Goal: Communication & Community: Answer question/provide support

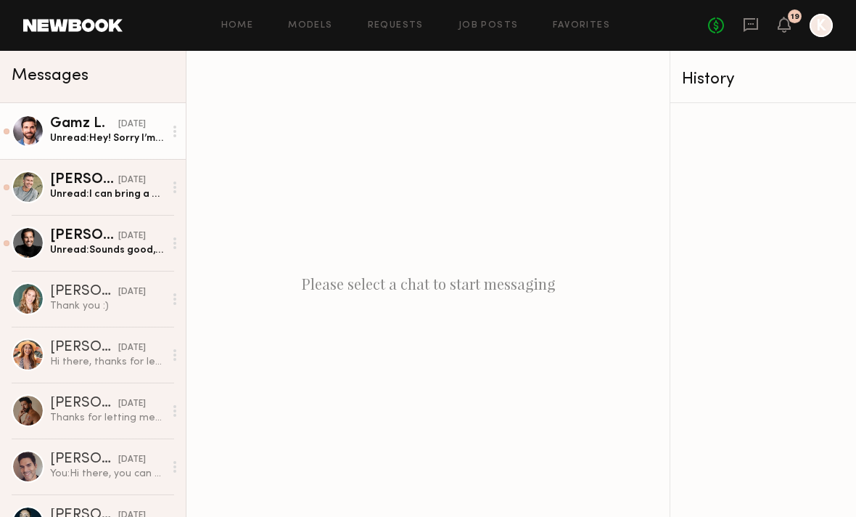
click at [68, 135] on div "Unread: Hey! Sorry I’m working till late, so I’m sending whatever I could find,…" at bounding box center [107, 138] width 114 height 14
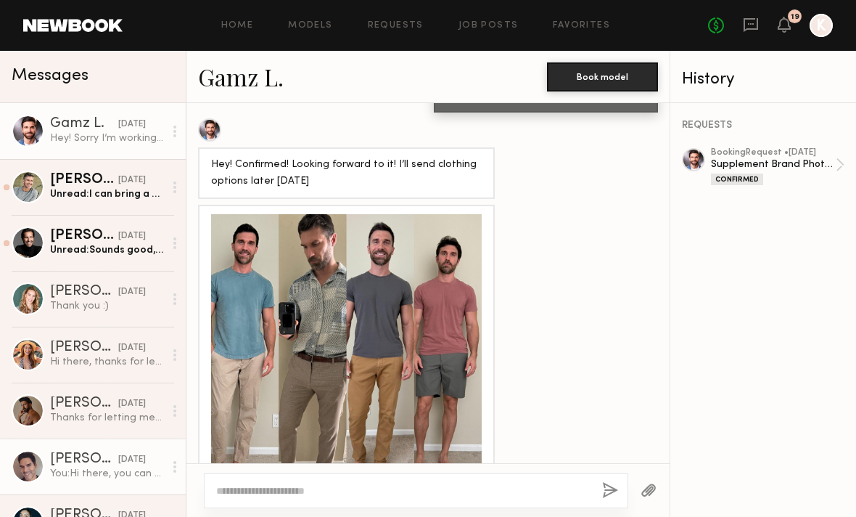
scroll to position [736, 0]
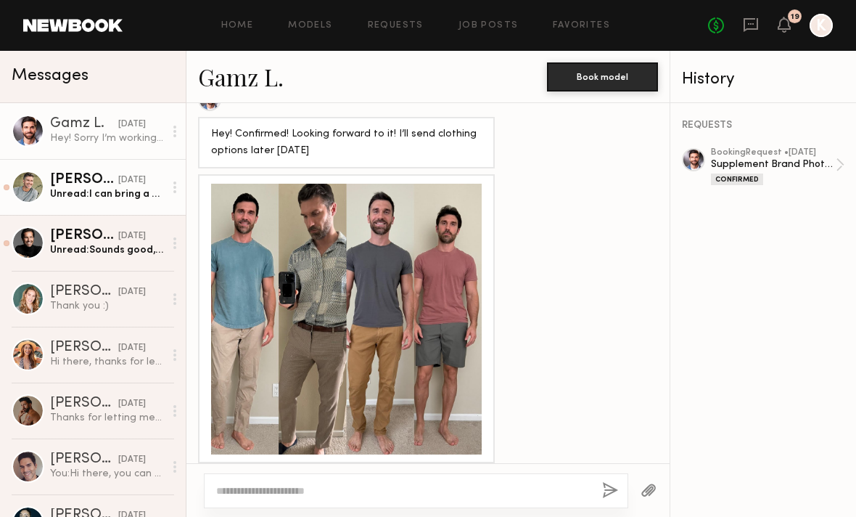
click at [82, 184] on div "Hartley h." at bounding box center [84, 180] width 68 height 15
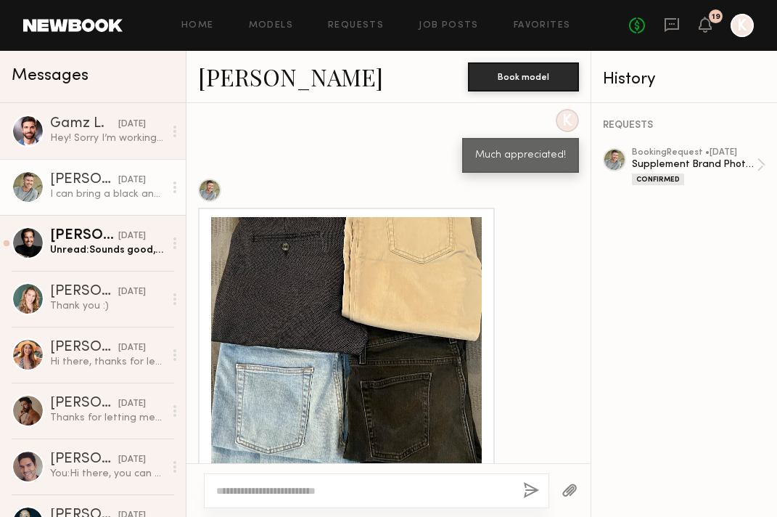
scroll to position [663, 0]
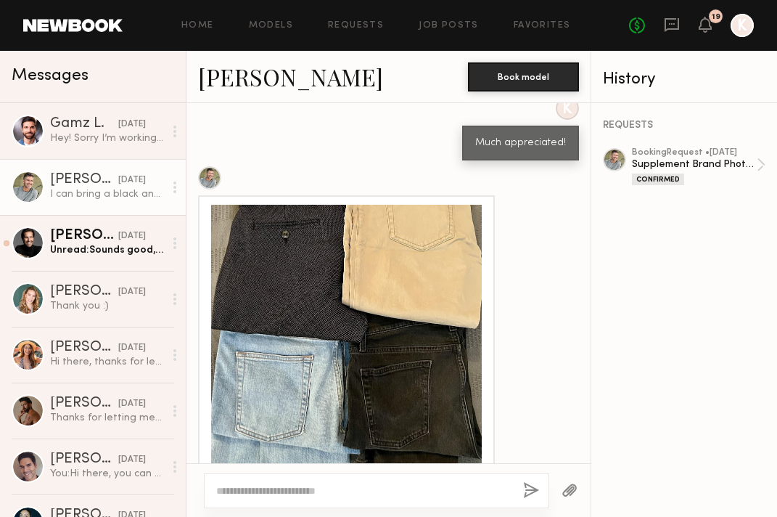
click at [353, 281] on div at bounding box center [346, 340] width 271 height 271
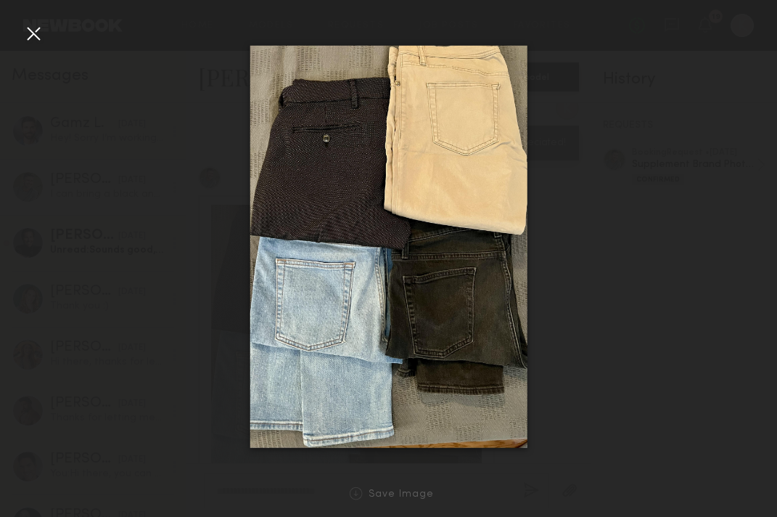
click at [522, 311] on img at bounding box center [389, 247] width 278 height 402
click at [25, 29] on div at bounding box center [33, 33] width 23 height 23
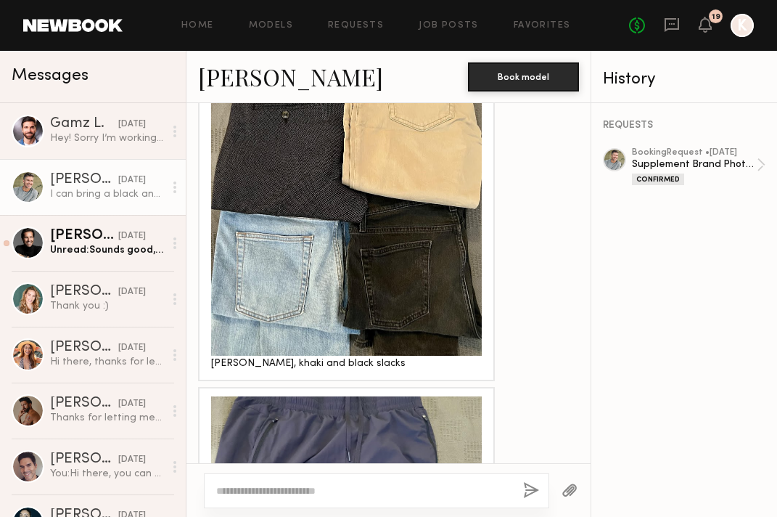
scroll to position [889, 0]
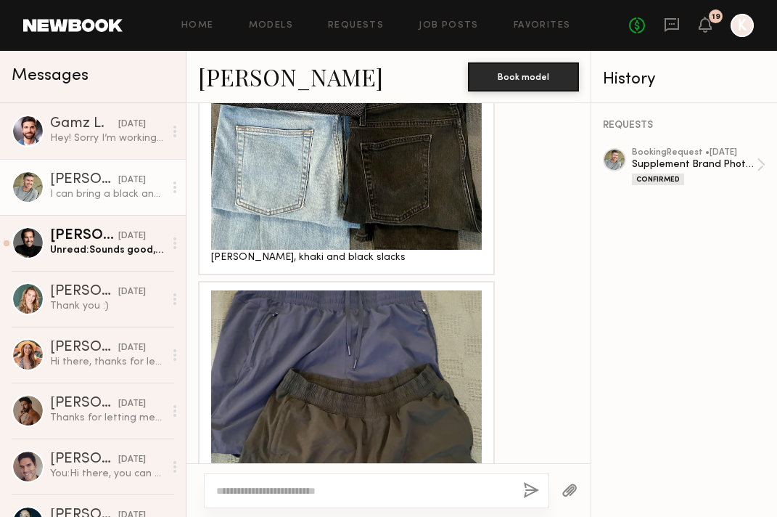
click at [407, 327] on div at bounding box center [346, 425] width 271 height 271
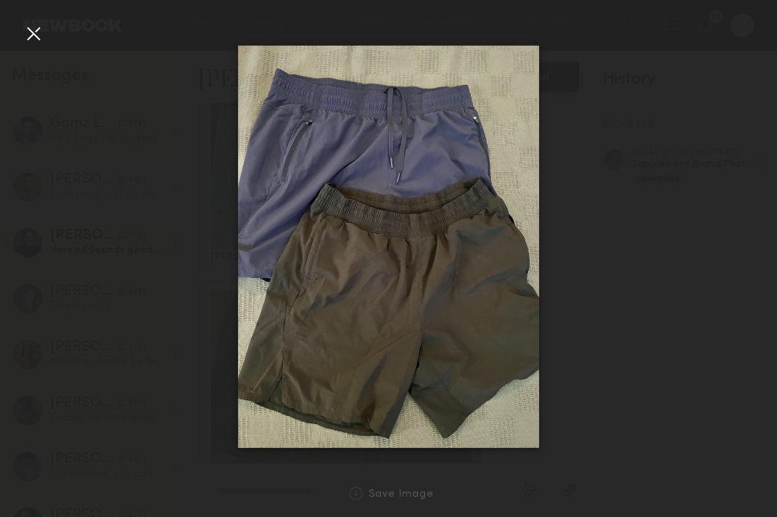
click at [388, 191] on img at bounding box center [389, 247] width 302 height 402
click at [36, 30] on div at bounding box center [33, 33] width 23 height 23
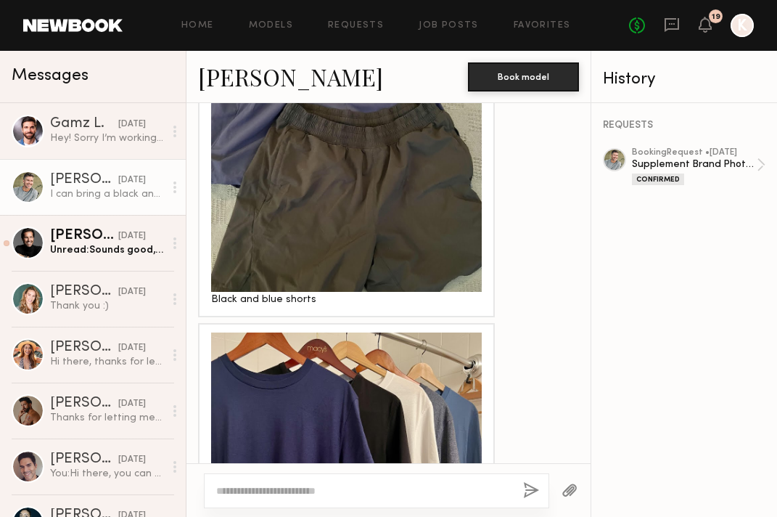
scroll to position [1213, 0]
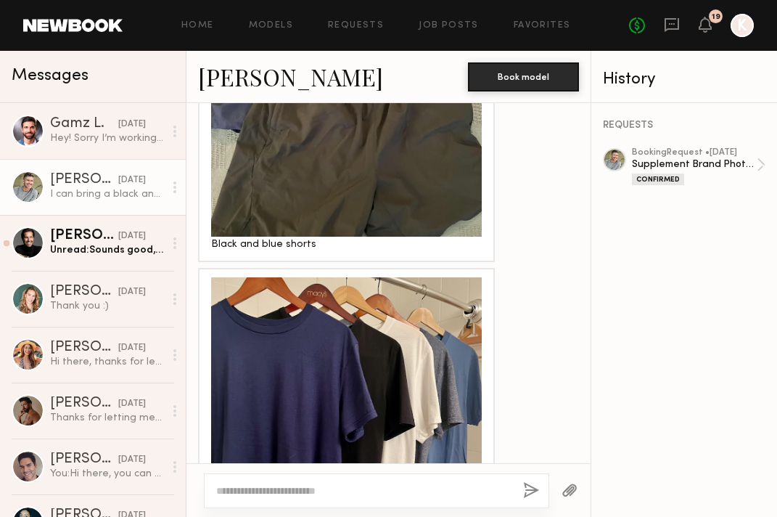
click at [345, 302] on div at bounding box center [346, 412] width 271 height 271
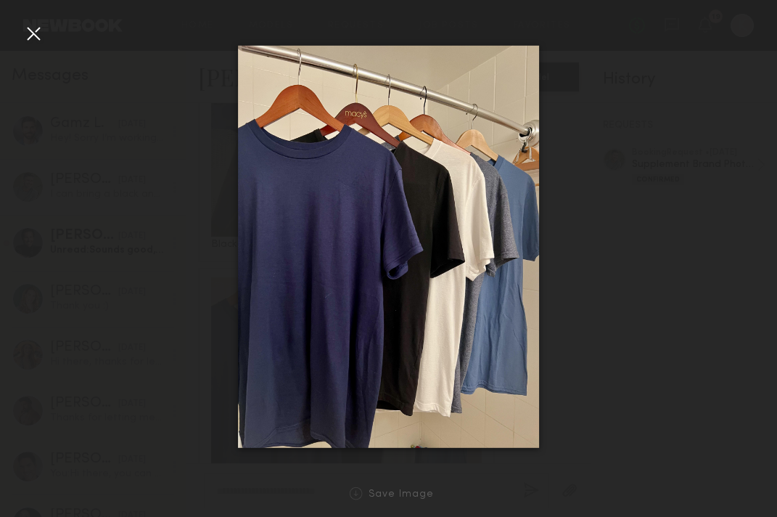
click at [450, 295] on img at bounding box center [389, 247] width 302 height 402
click at [22, 29] on div at bounding box center [33, 33] width 23 height 23
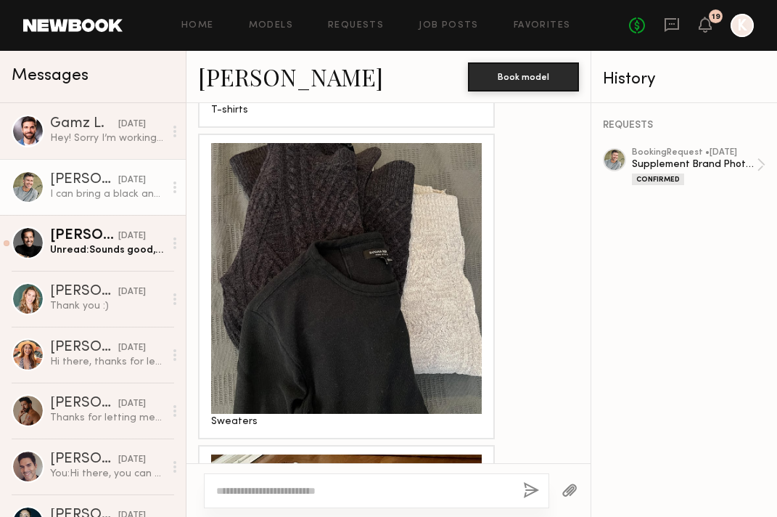
scroll to position [1705, 0]
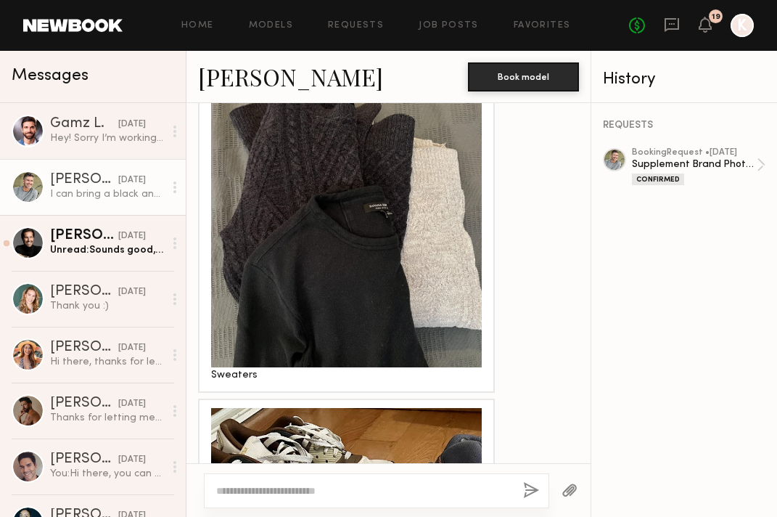
click at [385, 234] on div at bounding box center [346, 232] width 271 height 271
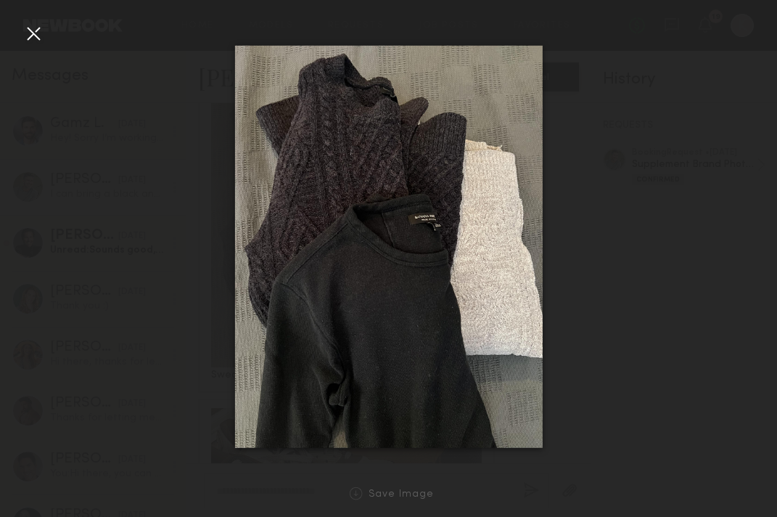
click at [516, 236] on img at bounding box center [388, 247] width 308 height 402
click at [34, 35] on div at bounding box center [33, 33] width 23 height 23
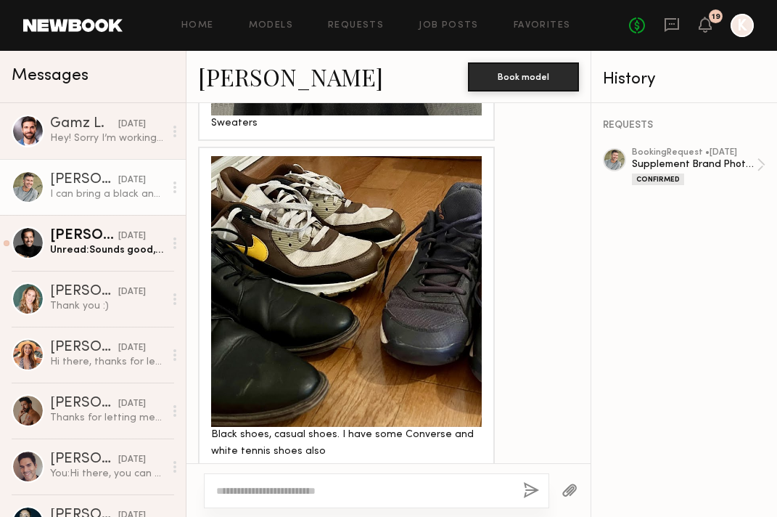
scroll to position [1998, 0]
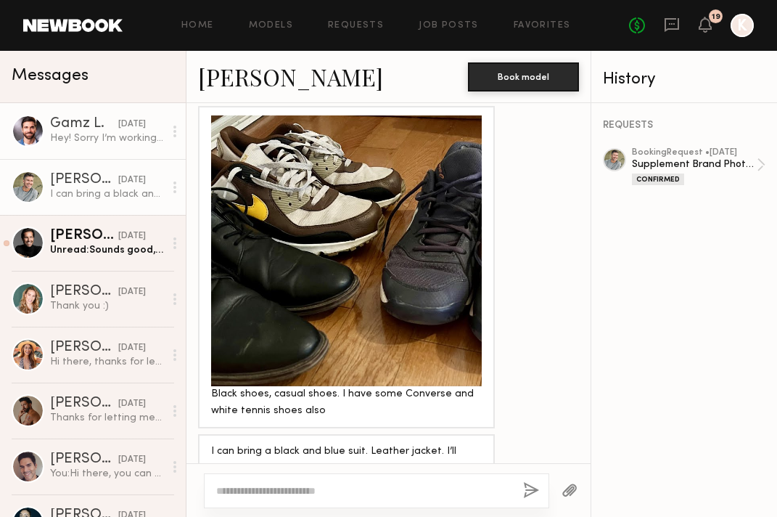
click at [69, 140] on div "Hey! Sorry I’m working till late, so I’m sending whatever I could find, let me …" at bounding box center [107, 138] width 114 height 14
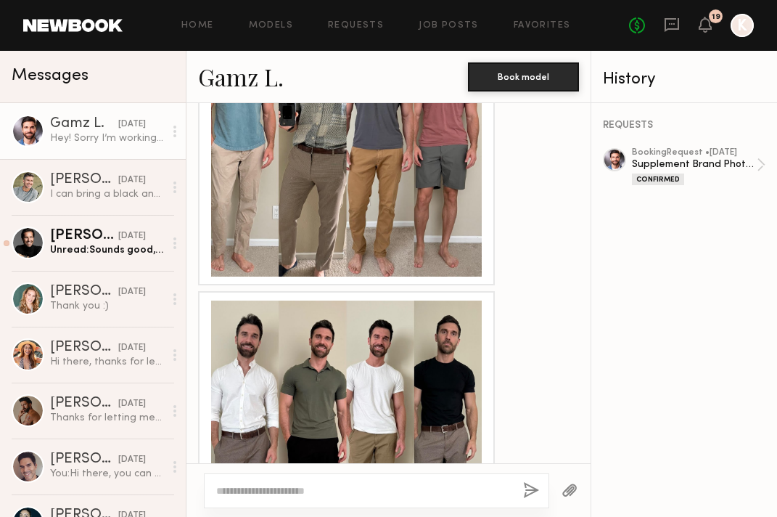
scroll to position [698, 0]
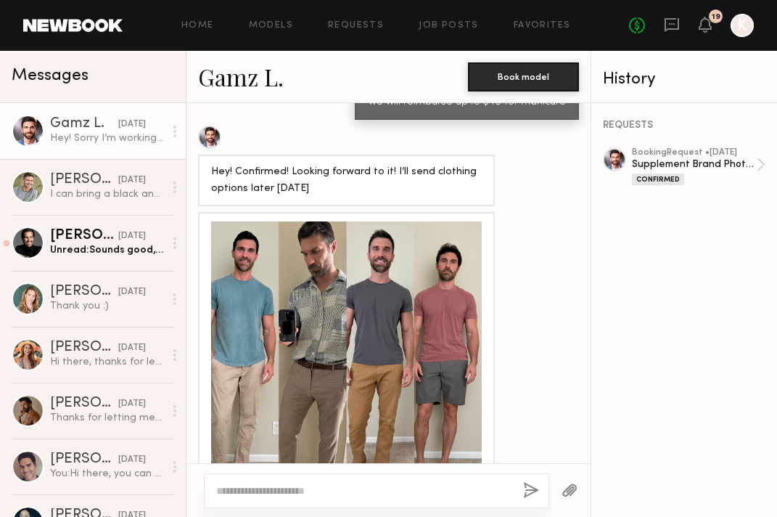
click at [345, 289] on div at bounding box center [346, 356] width 271 height 271
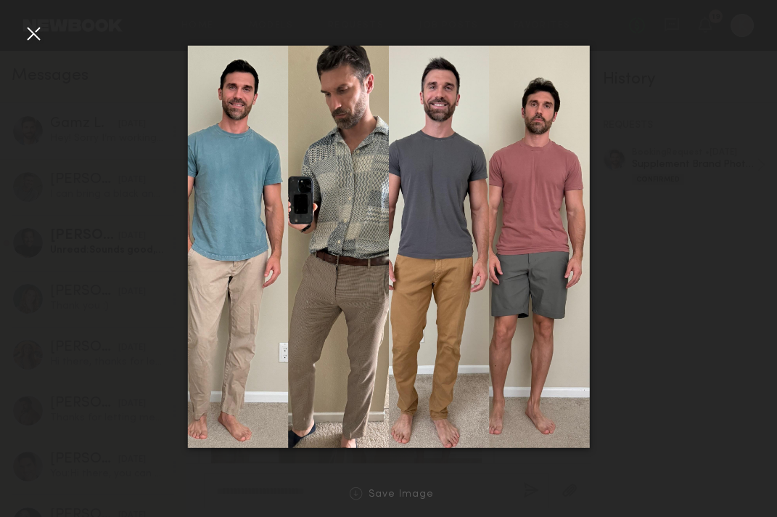
click at [24, 20] on nb-gallery-light "Save Image" at bounding box center [388, 258] width 777 height 517
click at [32, 28] on div at bounding box center [33, 33] width 23 height 23
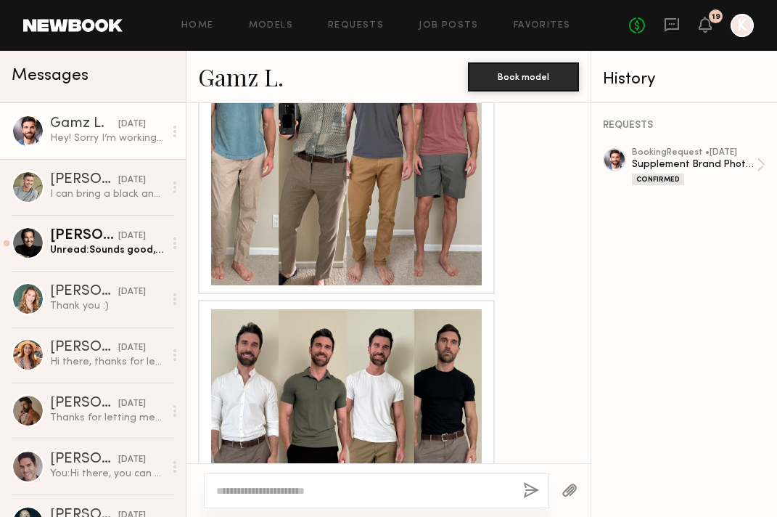
scroll to position [1015, 0]
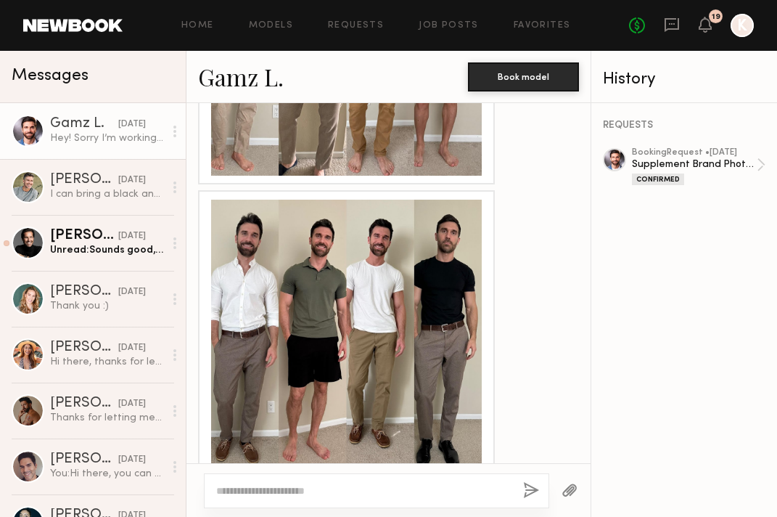
click at [444, 290] on div at bounding box center [346, 335] width 271 height 271
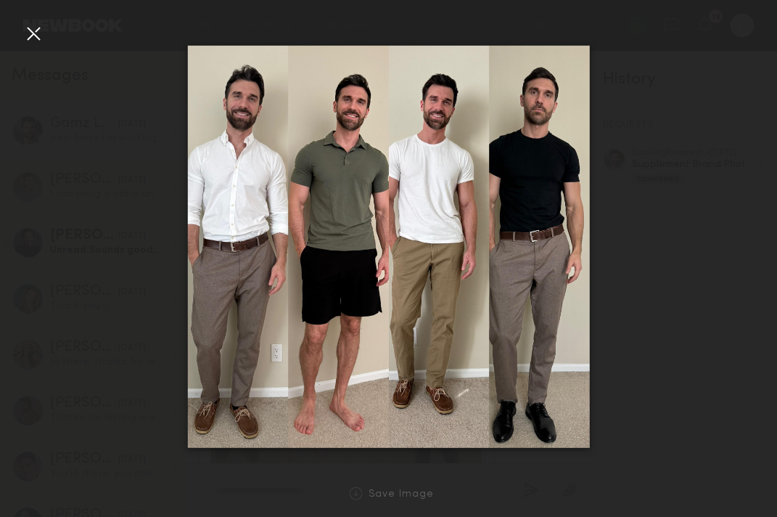
click at [35, 30] on div at bounding box center [33, 33] width 23 height 23
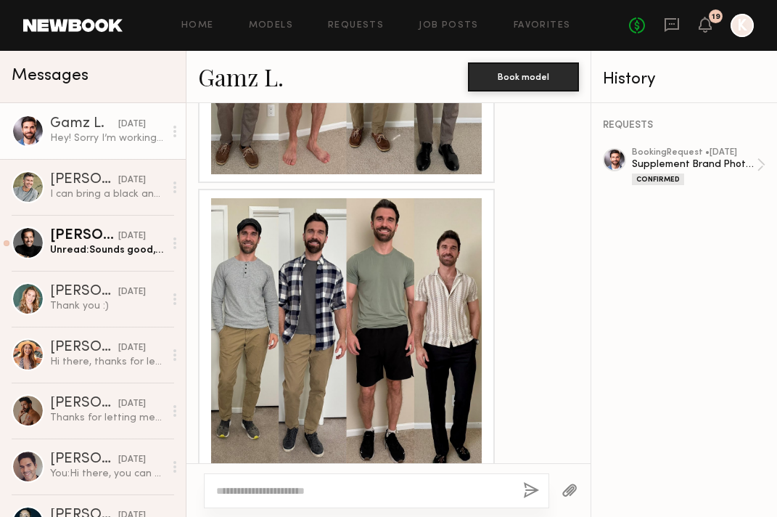
scroll to position [1376, 0]
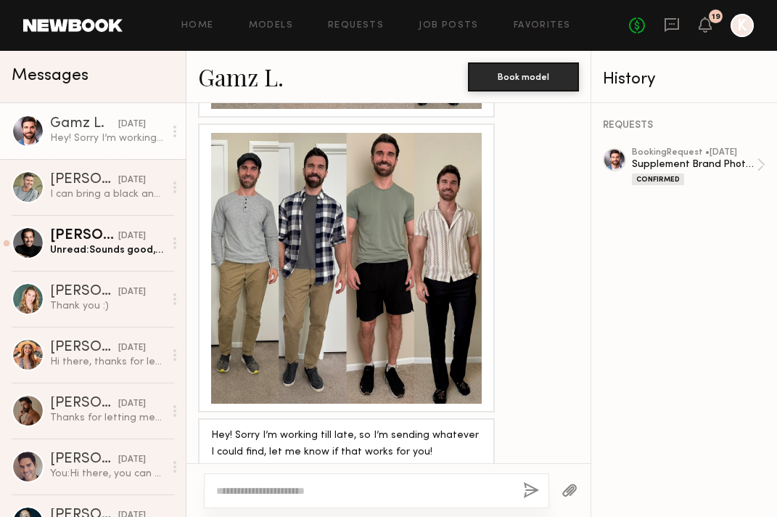
click at [357, 31] on div "Home Models Requests Job Posts Favorites Sign Out No fees up to $5,000 19 K" at bounding box center [438, 25] width 631 height 23
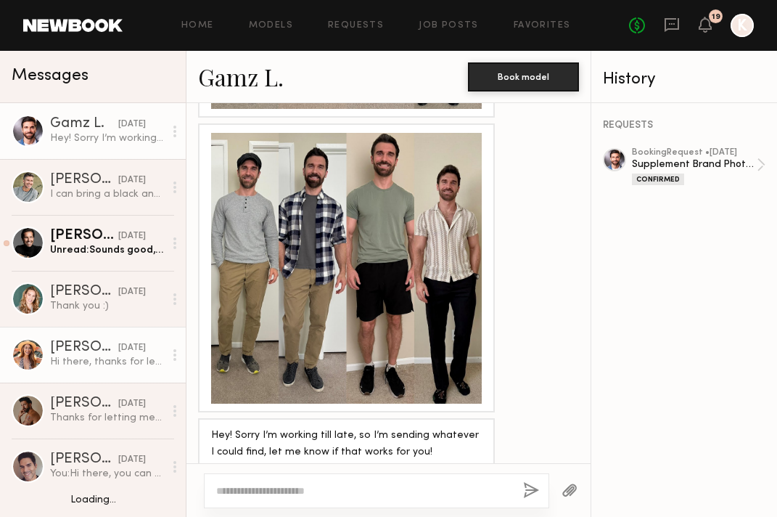
scroll to position [124, 0]
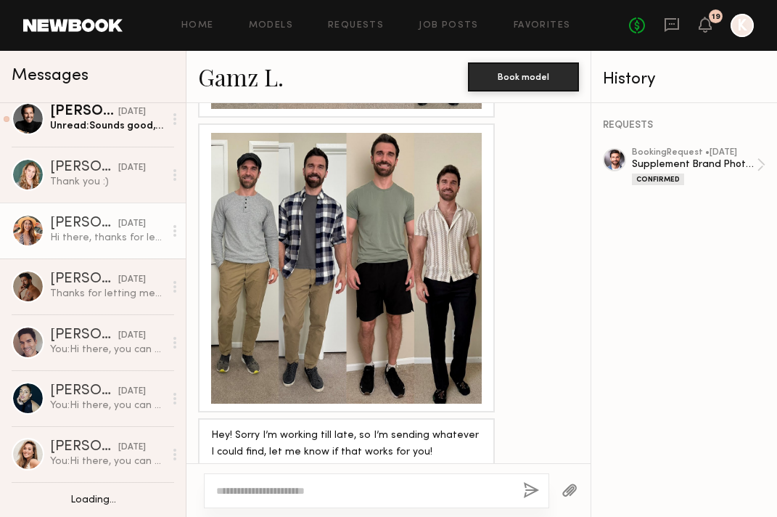
click at [99, 248] on link "Deena T. 08/11/2025 Hi there, thanks for letting me know! Hopefully the next ti…" at bounding box center [93, 230] width 186 height 56
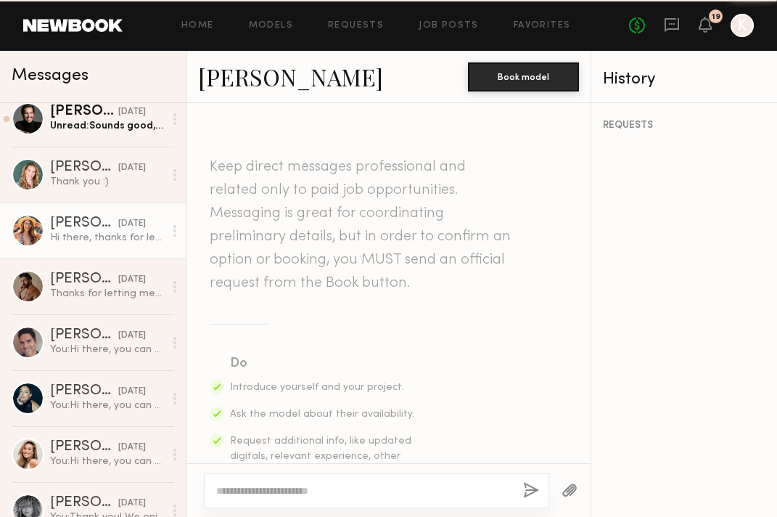
scroll to position [1254, 0]
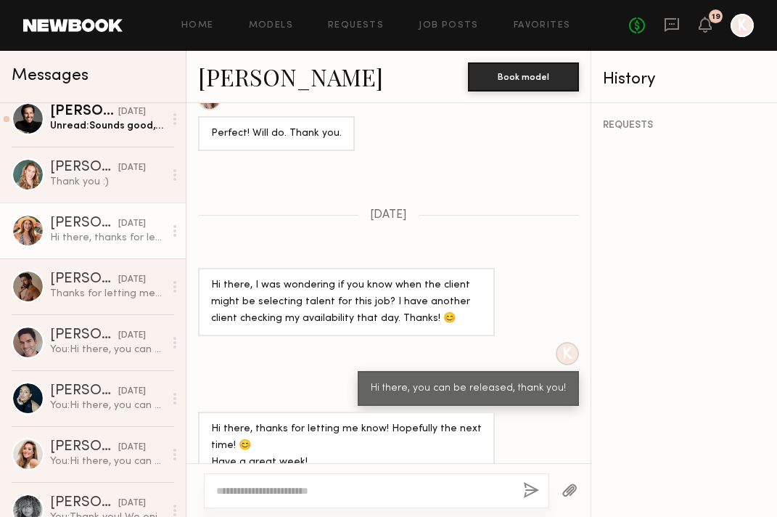
click at [295, 487] on textarea at bounding box center [363, 490] width 295 height 15
drag, startPoint x: 265, startPoint y: 487, endPoint x: 229, endPoint y: 487, distance: 35.6
click at [229, 487] on textarea "**********" at bounding box center [363, 490] width 295 height 15
click at [437, 482] on div "**********" at bounding box center [376, 490] width 345 height 35
click at [433, 489] on textarea "**********" at bounding box center [363, 490] width 295 height 15
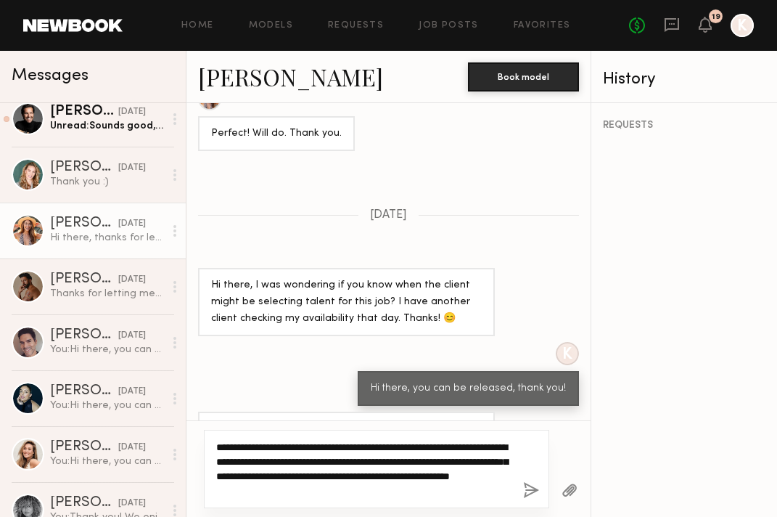
click at [309, 494] on textarea "**********" at bounding box center [363, 469] width 295 height 58
click at [351, 492] on textarea "**********" at bounding box center [363, 469] width 295 height 58
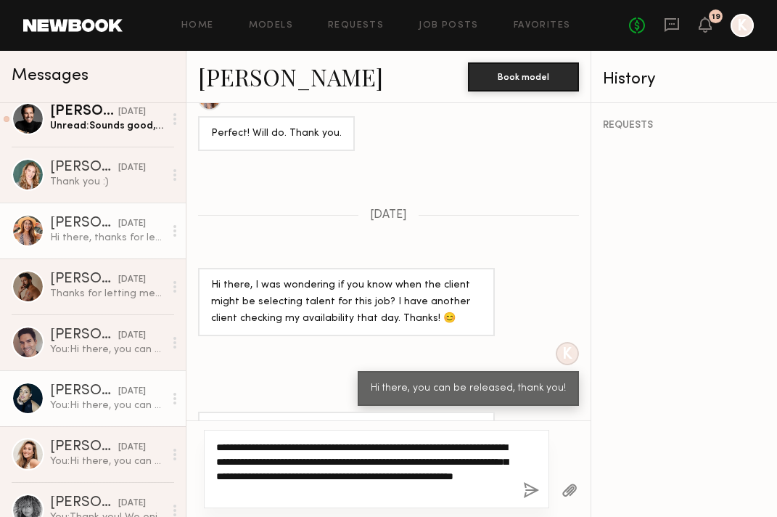
drag, startPoint x: 354, startPoint y: 493, endPoint x: 165, endPoint y: 402, distance: 209.4
click at [165, 402] on div "Messages Gamz L. yesterday Hey! Sorry I’m working till late, so I’m sending wha…" at bounding box center [388, 284] width 777 height 466
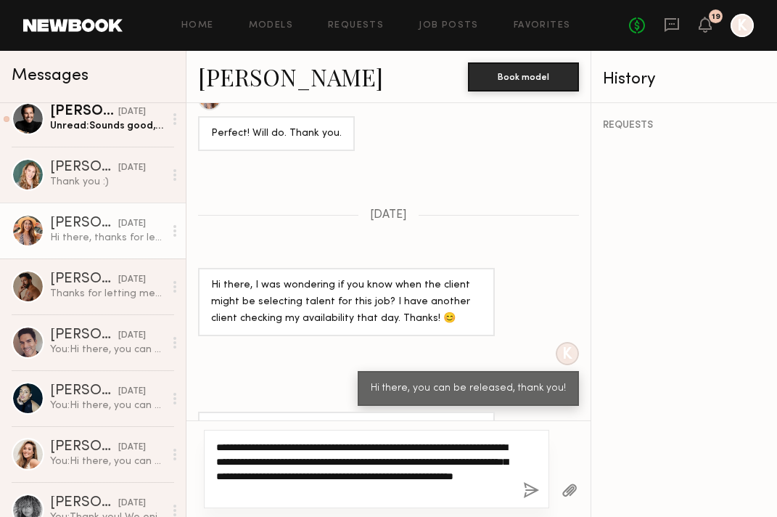
type textarea "**********"
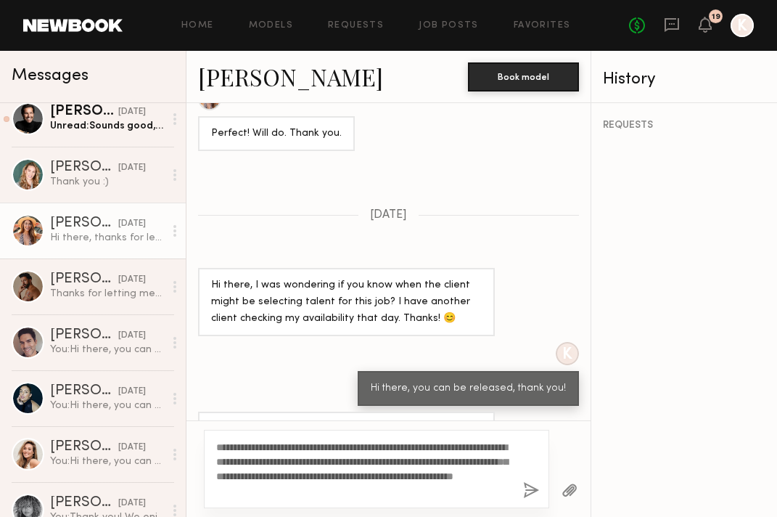
click at [536, 493] on button "button" at bounding box center [531, 491] width 16 height 18
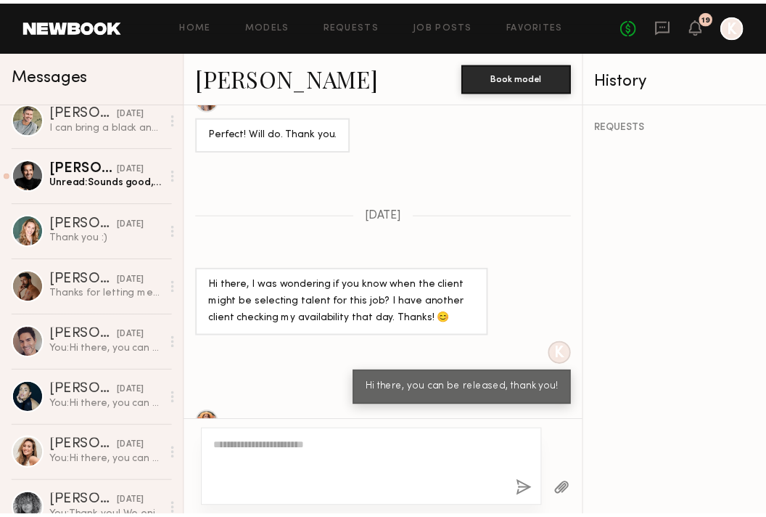
scroll to position [0, 0]
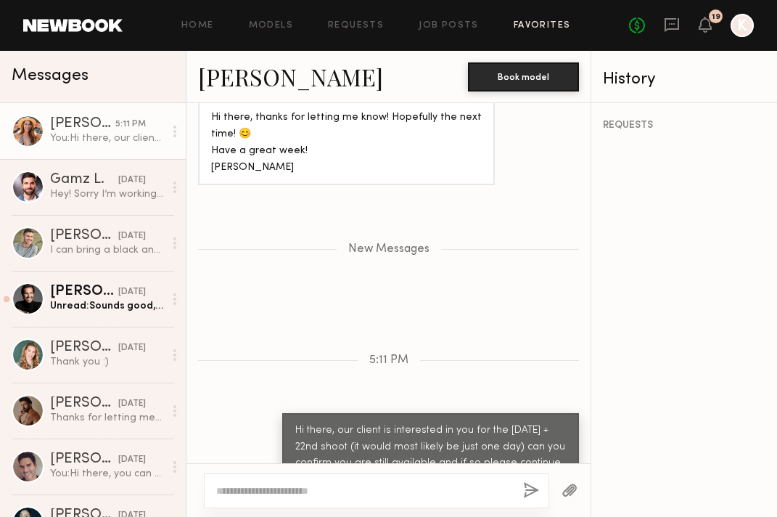
click at [526, 25] on link "Favorites" at bounding box center [542, 25] width 57 height 9
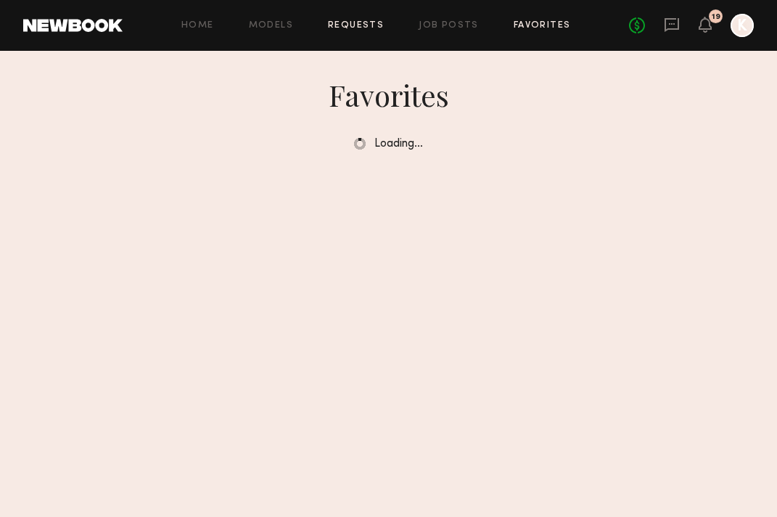
click at [343, 22] on link "Requests" at bounding box center [356, 25] width 56 height 9
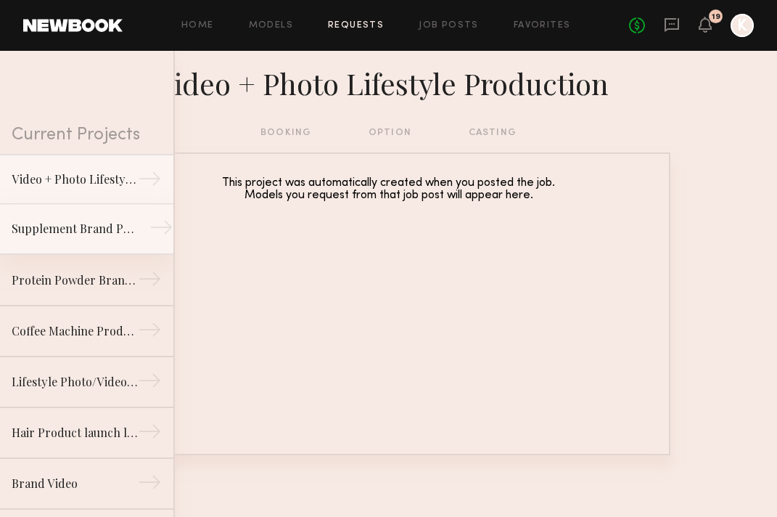
click at [67, 220] on div "Supplement Brand Photoshoot - San Diego" at bounding box center [75, 228] width 126 height 17
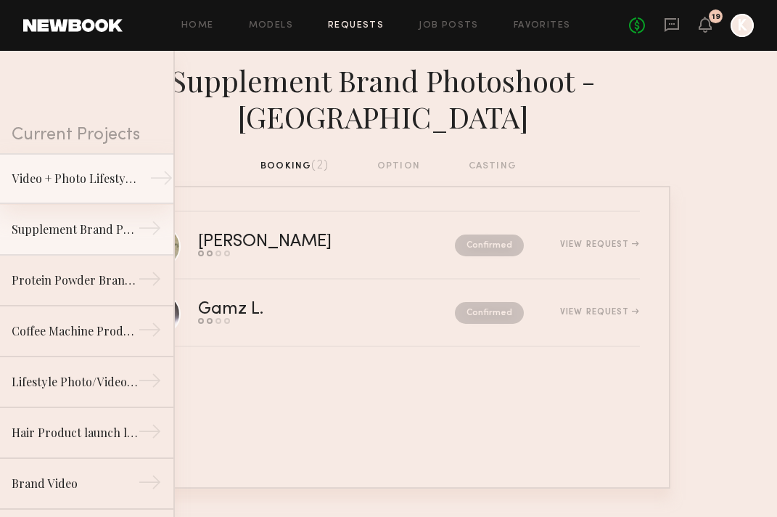
click at [83, 182] on div "Video + Photo Lifestyle Production" at bounding box center [75, 178] width 126 height 17
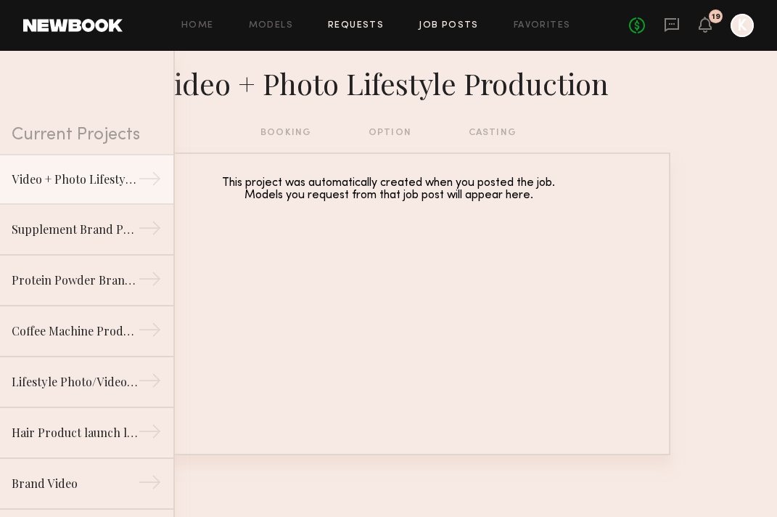
click at [450, 29] on link "Job Posts" at bounding box center [449, 25] width 60 height 9
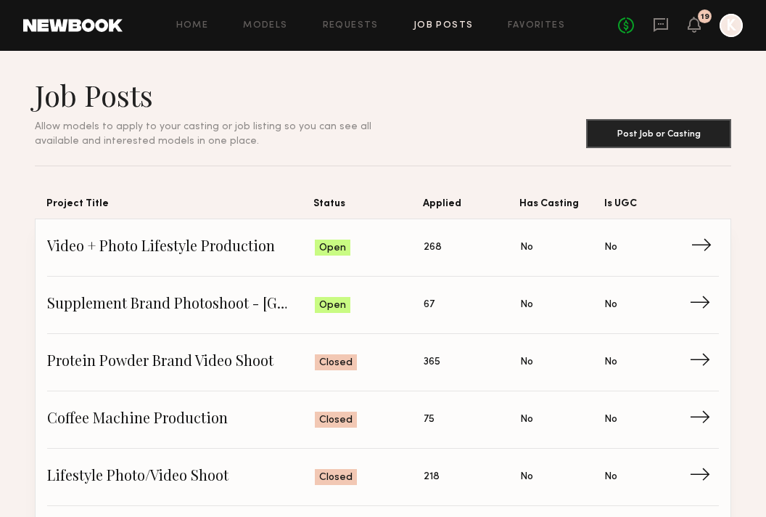
click at [253, 262] on link "Video + Photo Lifestyle Production Status: Open Applied: 268 Has Casting: No Is…" at bounding box center [383, 247] width 672 height 57
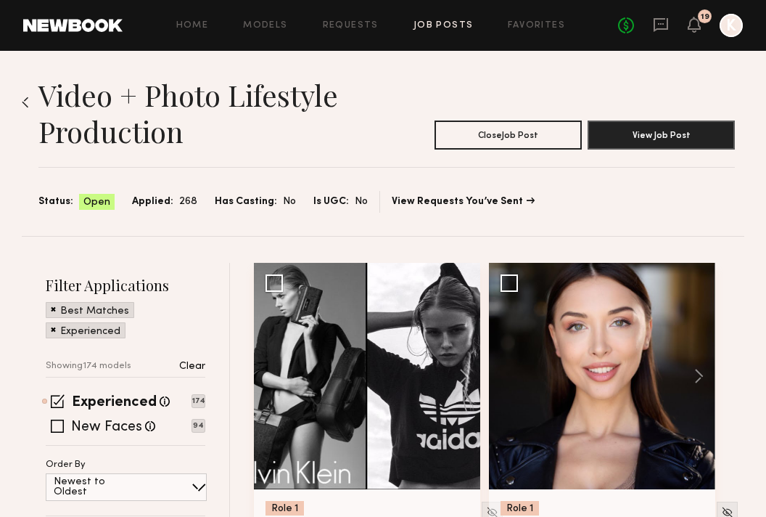
click at [518, 19] on div "Home Models Requests Job Posts Favorites Sign Out No fees up to $5,000 19 K" at bounding box center [433, 25] width 620 height 23
click at [508, 41] on header "Home Models Requests Job Posts Favorites Sign Out No fees up to $5,000 19 K" at bounding box center [383, 25] width 766 height 51
click at [512, 36] on div "Home Models Requests Job Posts Favorites Sign Out No fees up to $5,000 19 K" at bounding box center [433, 25] width 620 height 23
click at [515, 23] on link "Favorites" at bounding box center [536, 25] width 57 height 9
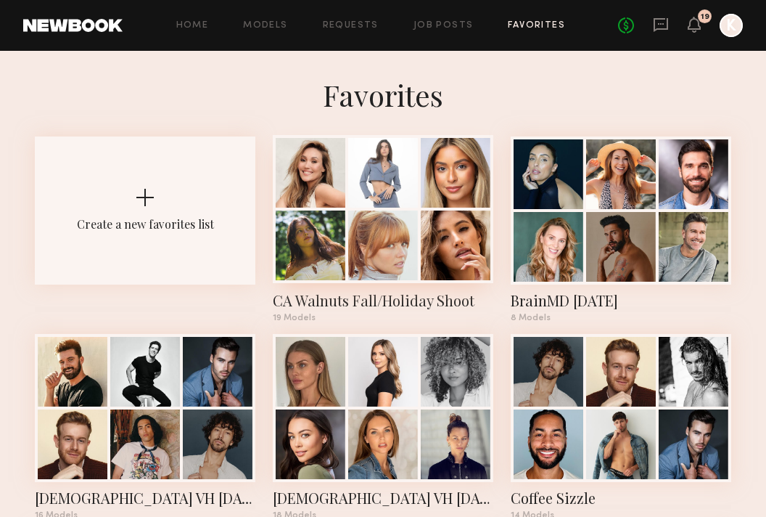
click at [372, 254] on div at bounding box center [383, 245] width 70 height 70
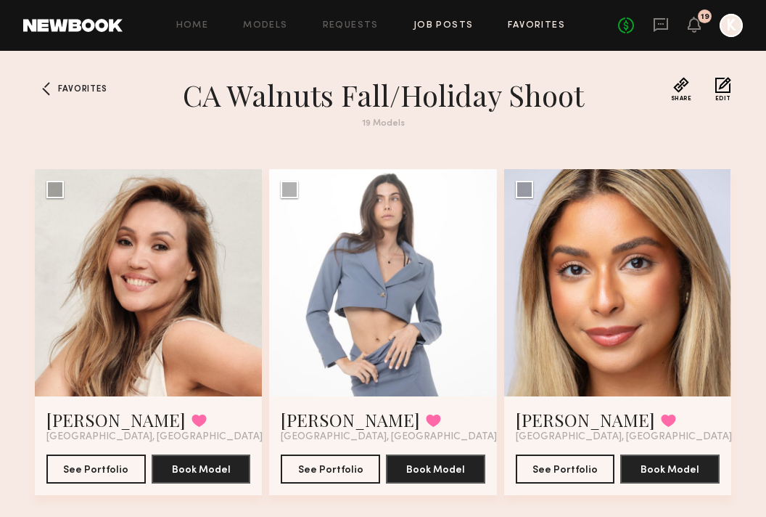
click at [428, 27] on link "Job Posts" at bounding box center [444, 25] width 60 height 9
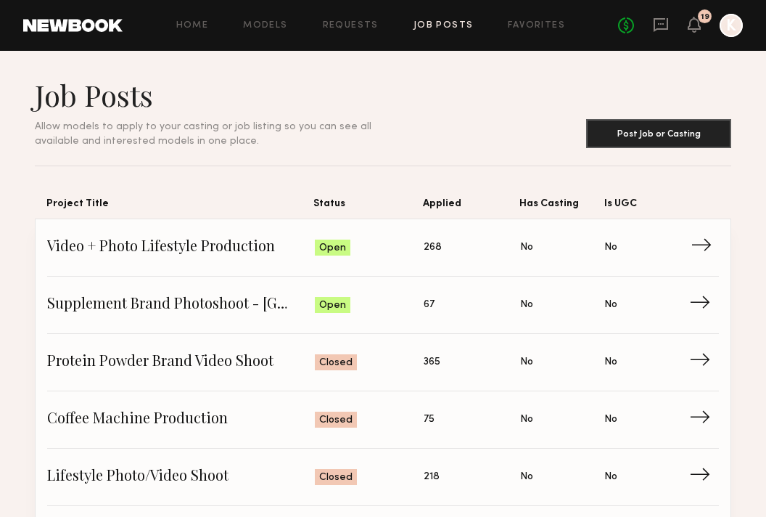
click at [194, 257] on span "Video + Photo Lifestyle Production" at bounding box center [181, 248] width 268 height 22
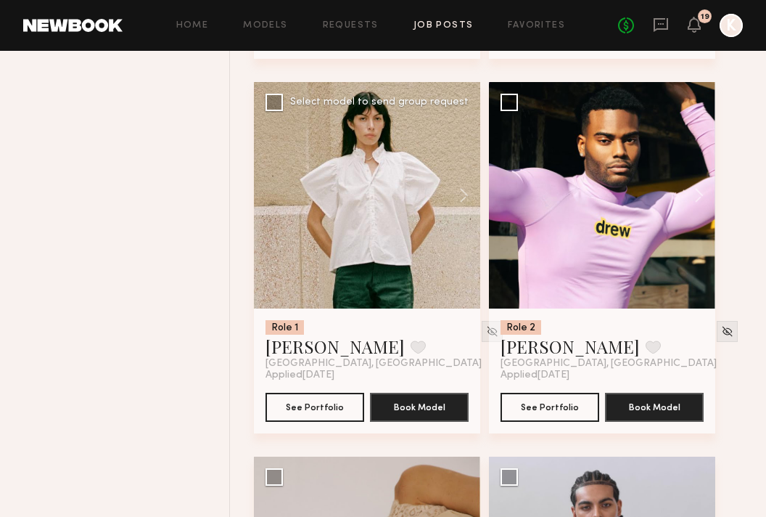
scroll to position [21168, 0]
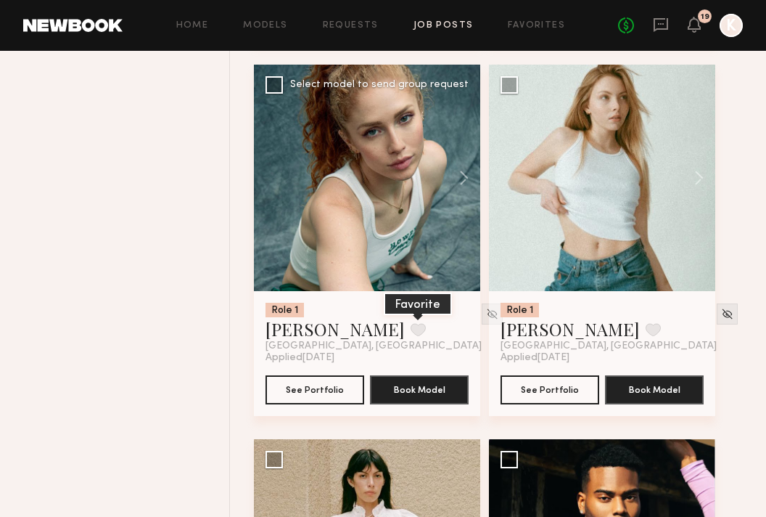
click at [411, 336] on button at bounding box center [418, 329] width 15 height 13
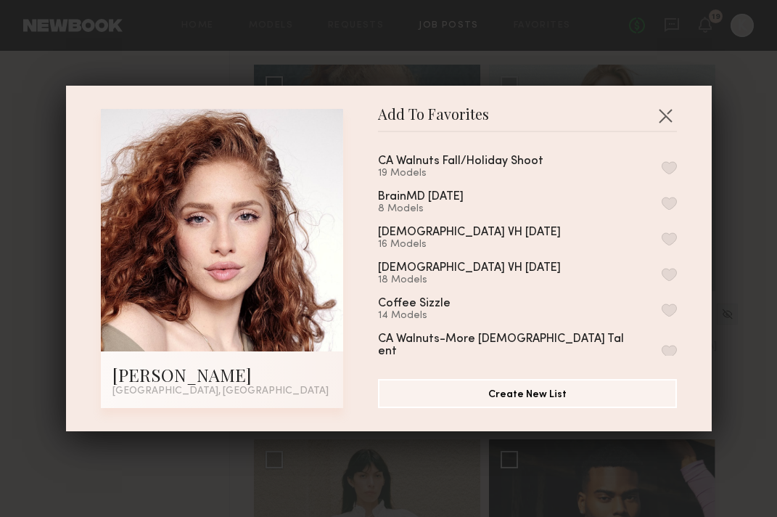
click at [662, 167] on button "button" at bounding box center [669, 167] width 15 height 13
click at [661, 118] on button "button" at bounding box center [665, 115] width 23 height 23
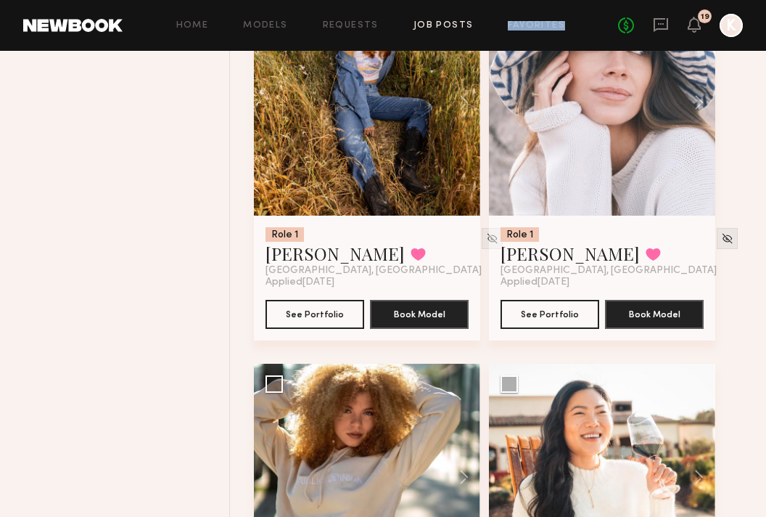
scroll to position [0, 0]
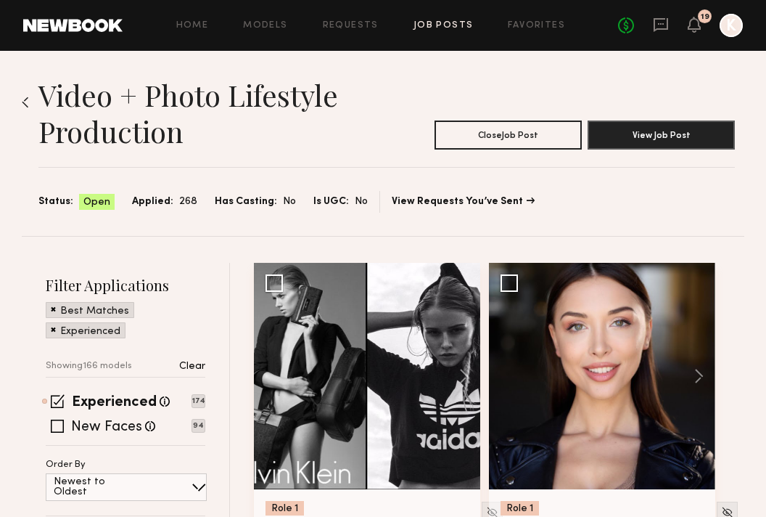
click at [57, 434] on div "Experienced Talent we've deemed to have ample paid, professional modeling exper…" at bounding box center [126, 421] width 160 height 50
click at [57, 420] on span at bounding box center [57, 425] width 13 height 13
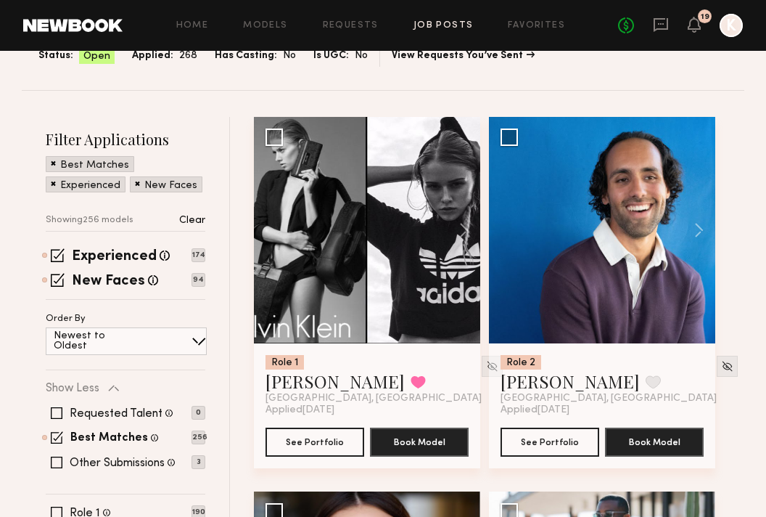
scroll to position [439, 0]
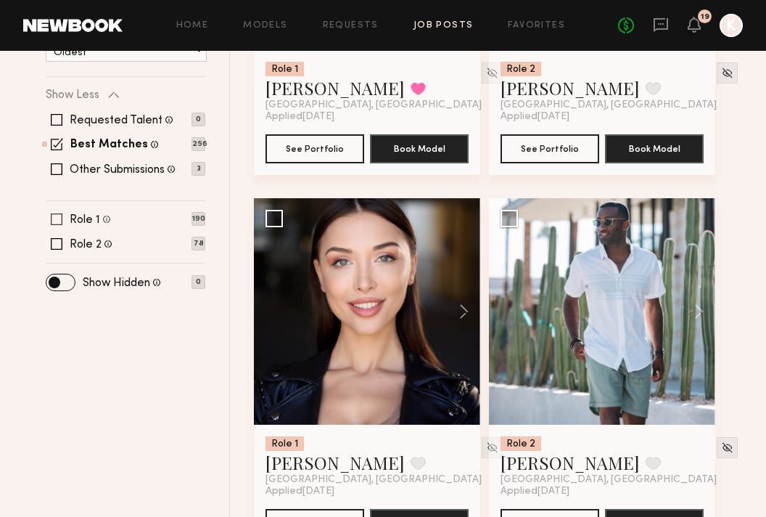
click at [61, 216] on span at bounding box center [57, 219] width 12 height 12
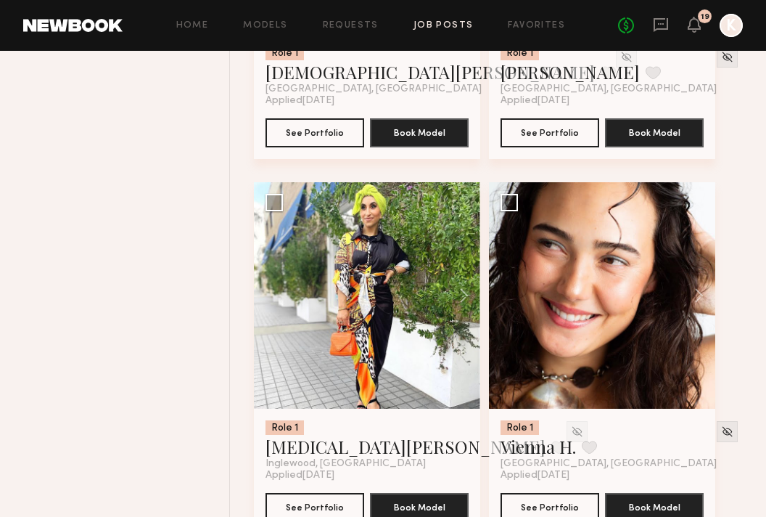
scroll to position [11005, 0]
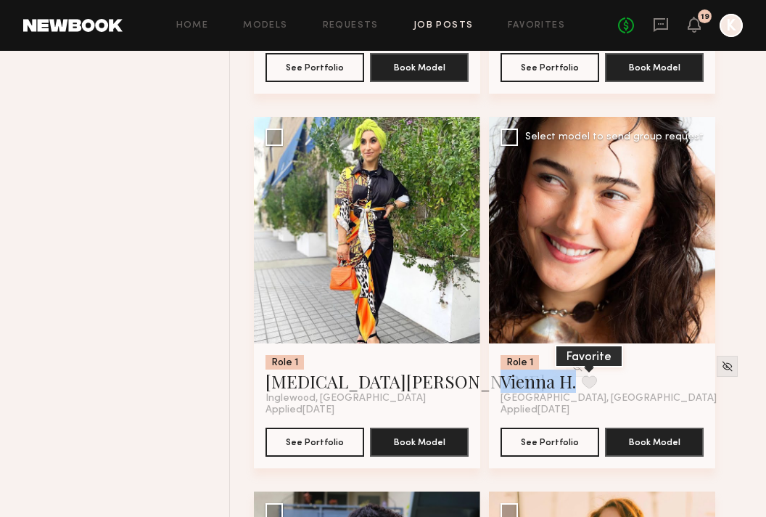
click at [590, 386] on button at bounding box center [589, 381] width 15 height 13
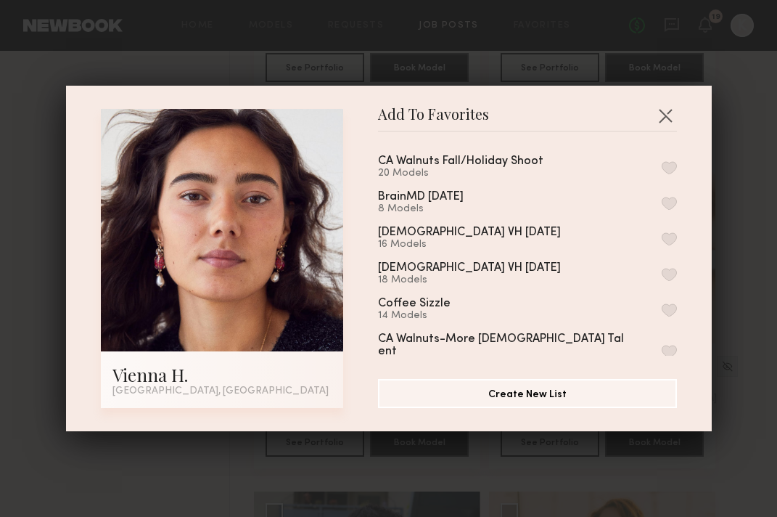
click at [662, 161] on button "button" at bounding box center [669, 167] width 15 height 13
click at [660, 120] on button "button" at bounding box center [665, 115] width 23 height 23
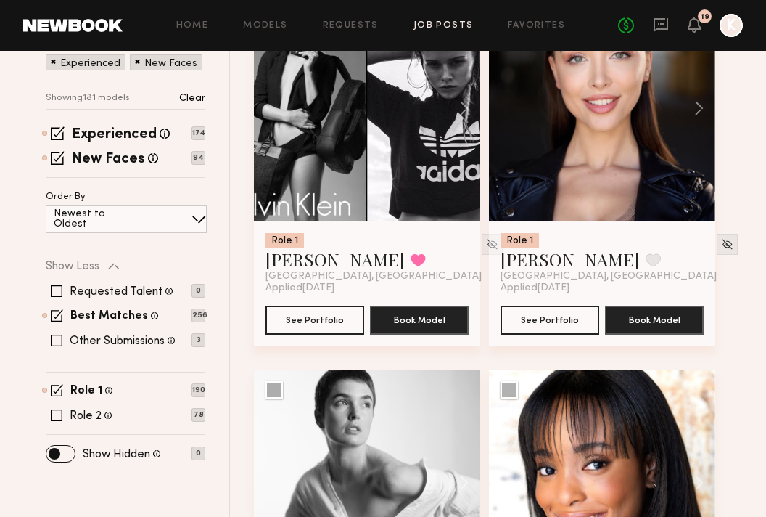
scroll to position [325, 0]
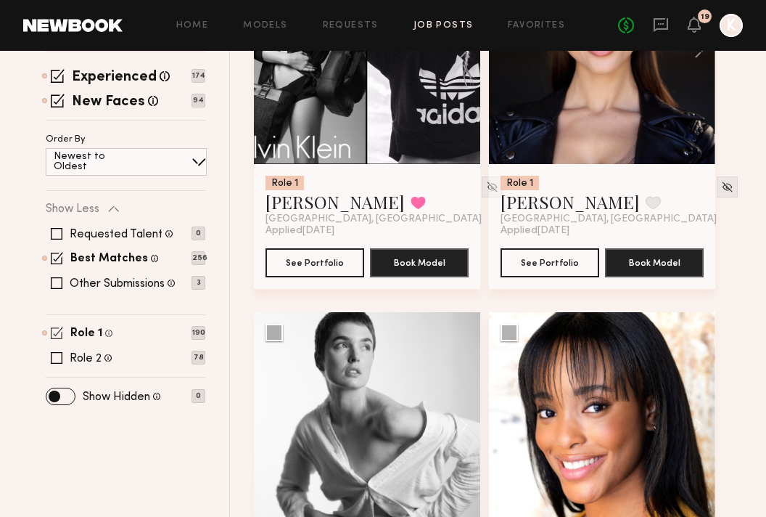
click at [55, 329] on span at bounding box center [57, 333] width 12 height 12
click at [63, 356] on div "Role 2 Male, 18–60, All ethnicities 78" at bounding box center [126, 358] width 160 height 12
click at [58, 358] on span at bounding box center [57, 358] width 12 height 12
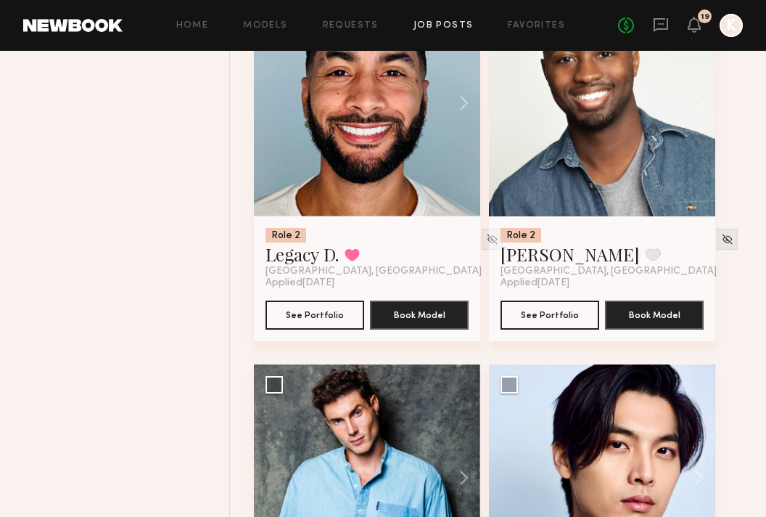
scroll to position [5383, 0]
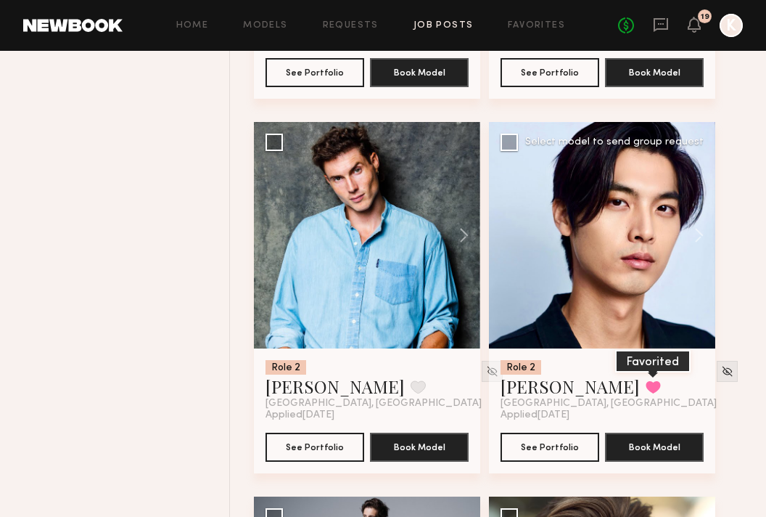
click at [646, 389] on button at bounding box center [653, 386] width 15 height 13
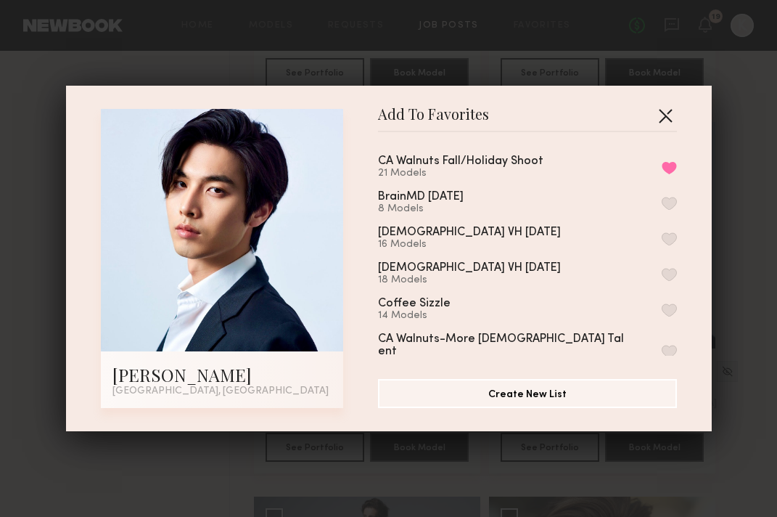
click at [663, 109] on button "button" at bounding box center [665, 115] width 23 height 23
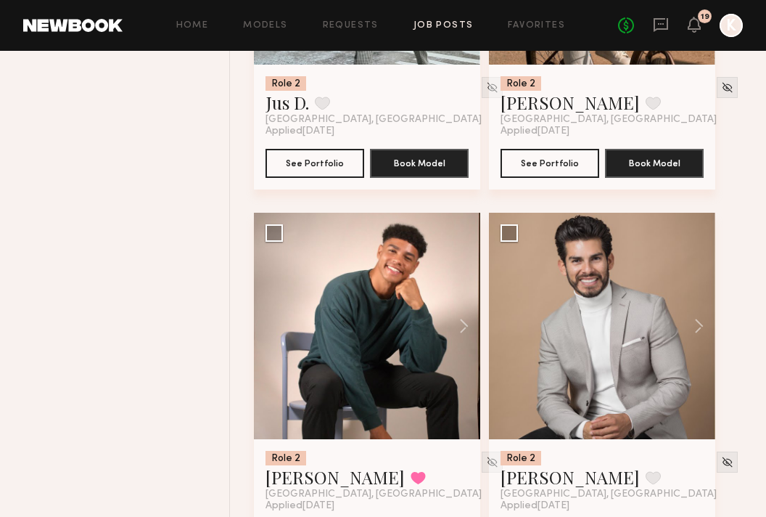
scroll to position [3595, 0]
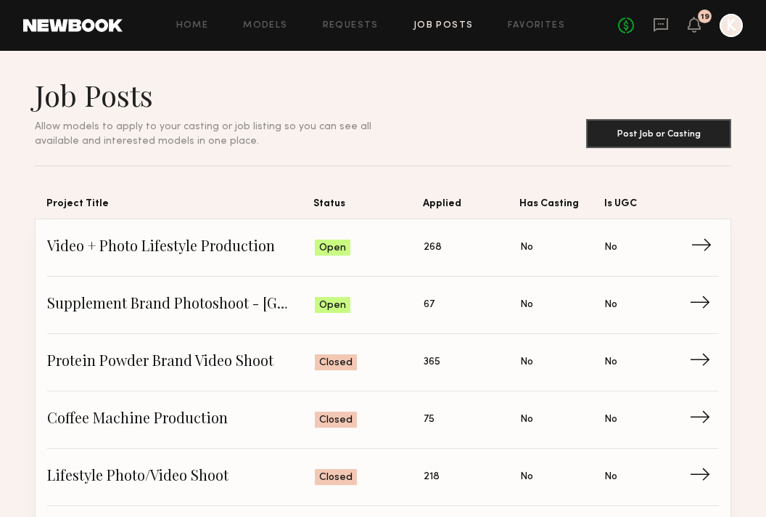
click at [226, 233] on link "Video + Photo Lifestyle Production Status: Open Applied: 268 Has Casting: No Is…" at bounding box center [383, 247] width 672 height 57
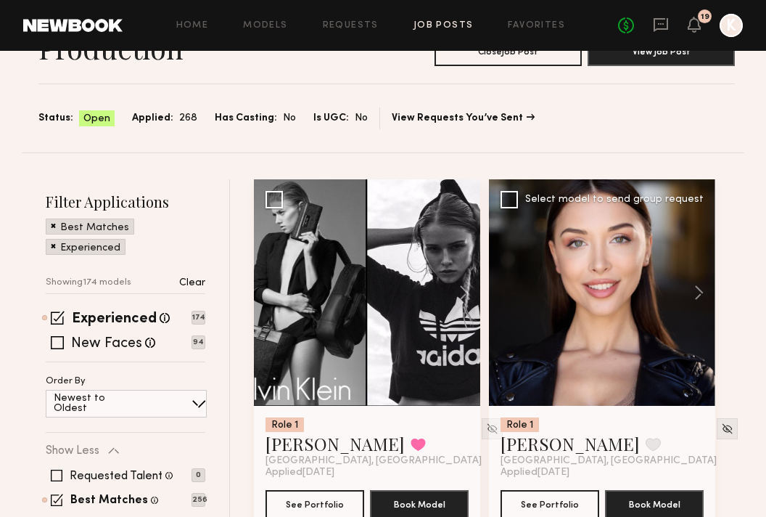
scroll to position [199, 0]
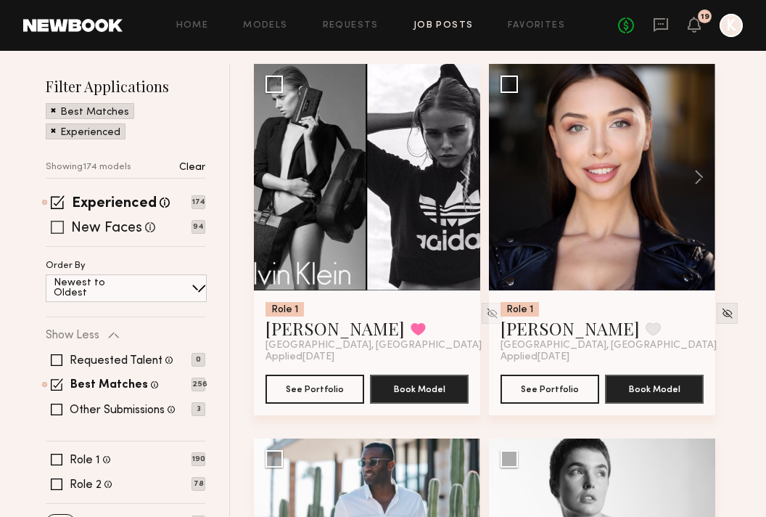
click at [51, 226] on span at bounding box center [57, 227] width 13 height 13
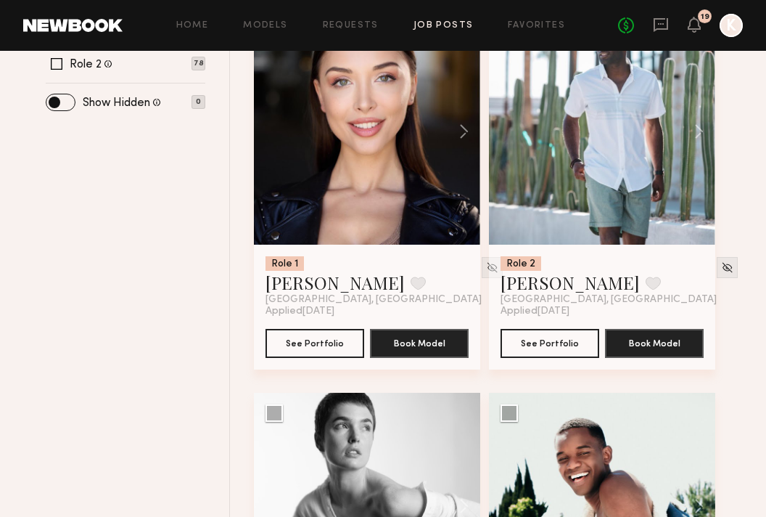
scroll to position [479, 0]
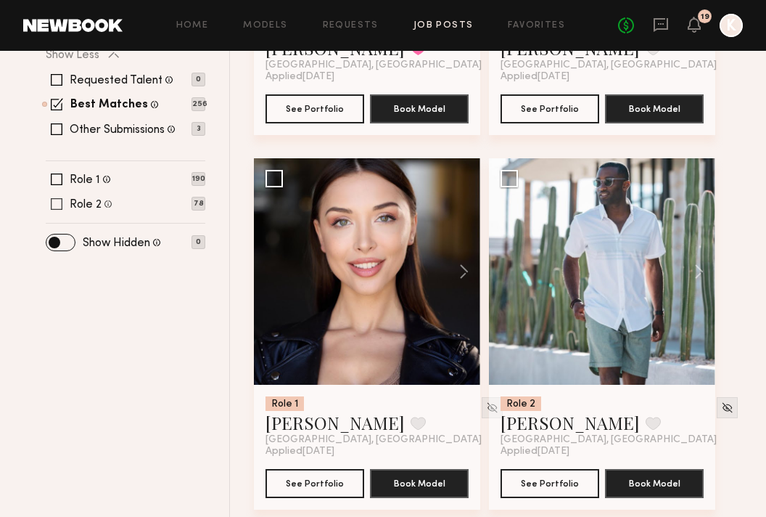
click at [53, 200] on span at bounding box center [57, 204] width 12 height 12
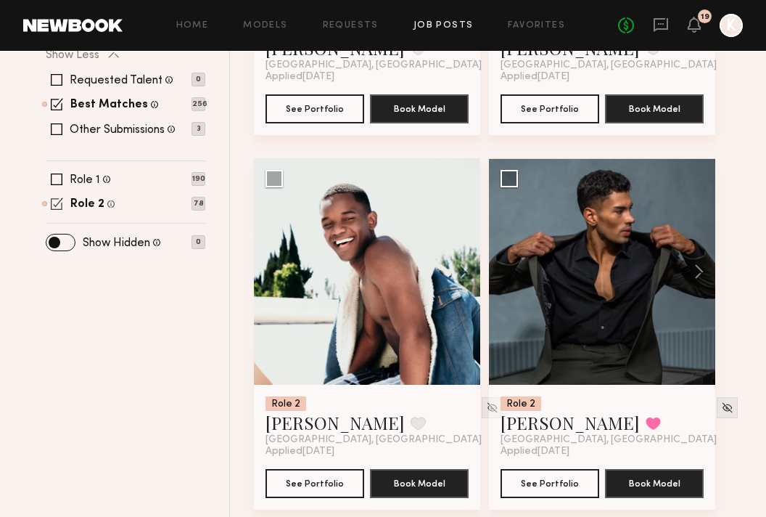
click at [56, 203] on span at bounding box center [57, 203] width 12 height 12
click at [60, 175] on span at bounding box center [57, 179] width 12 height 12
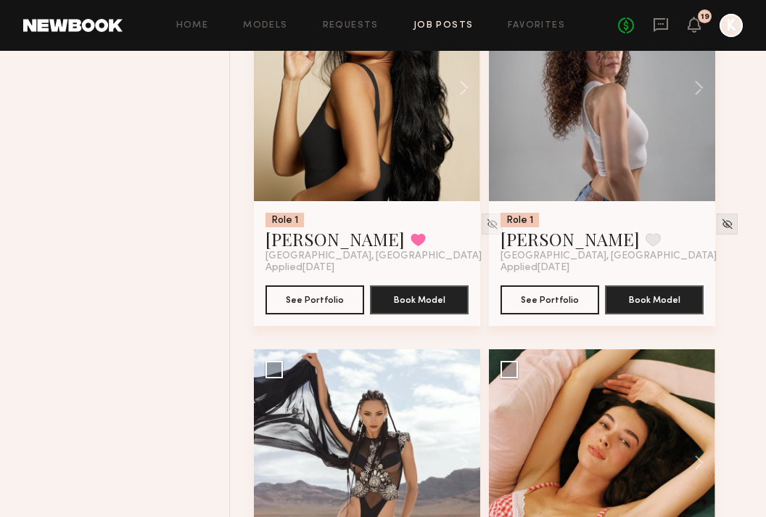
scroll to position [16011, 0]
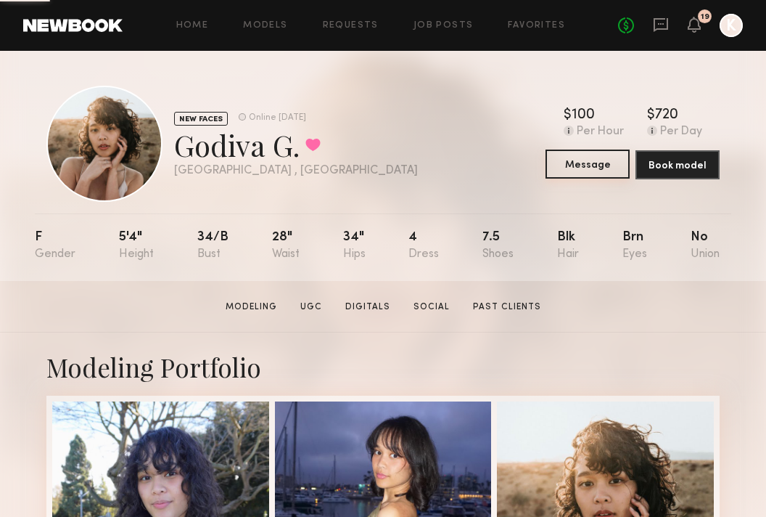
click at [576, 166] on button "Message" at bounding box center [588, 163] width 84 height 29
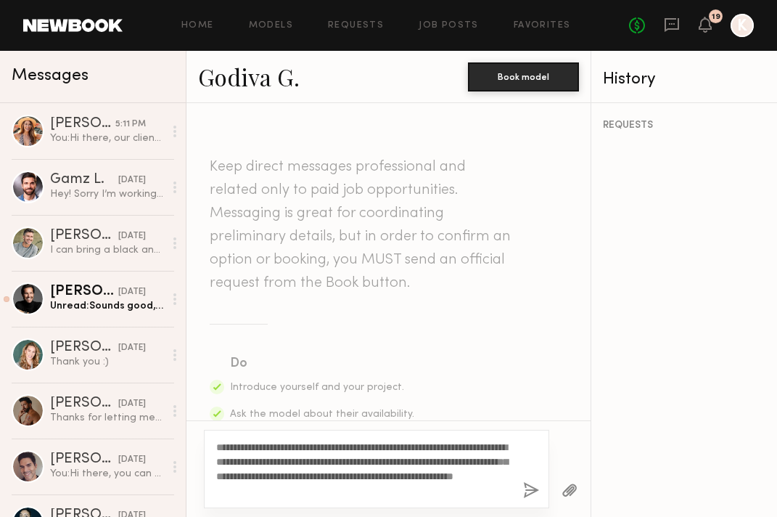
type textarea "**********"
click at [570, 487] on button "button" at bounding box center [570, 491] width 16 height 18
click at [509, 417] on section "Do Introduce yourself and your project. Ask the model about their availability.…" at bounding box center [389, 505] width 358 height 305
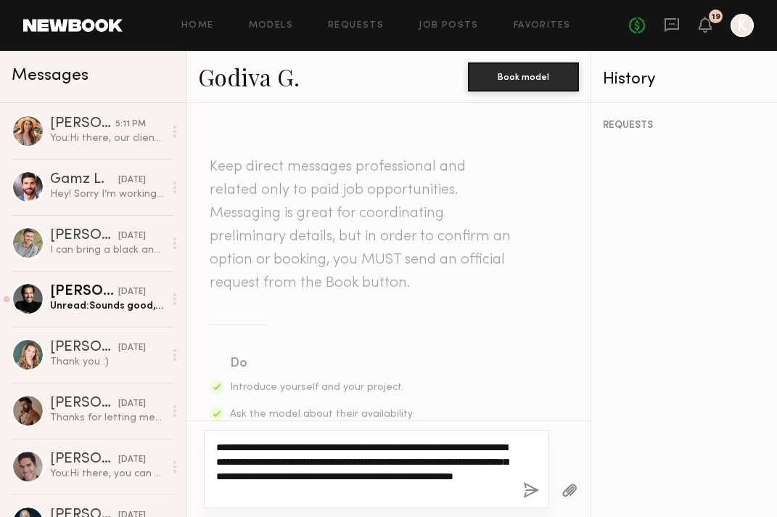
click at [459, 464] on textarea "**********" at bounding box center [363, 469] width 295 height 58
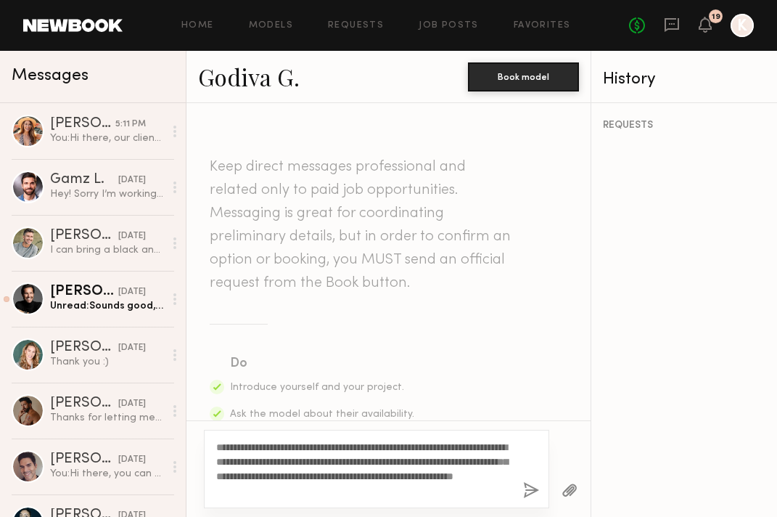
click at [528, 491] on button "button" at bounding box center [531, 491] width 16 height 18
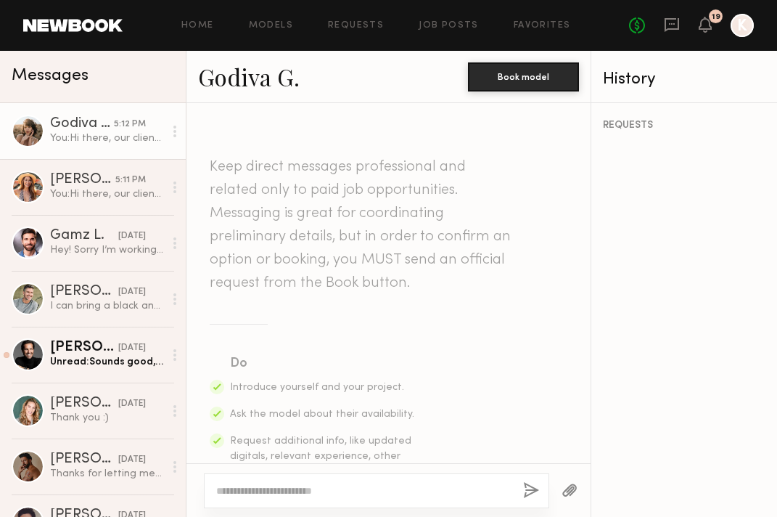
scroll to position [451, 0]
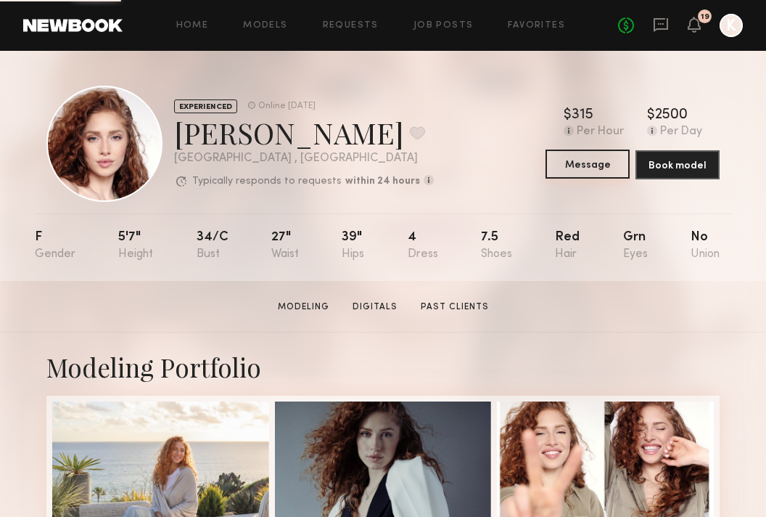
click at [592, 172] on button "Message" at bounding box center [588, 163] width 84 height 29
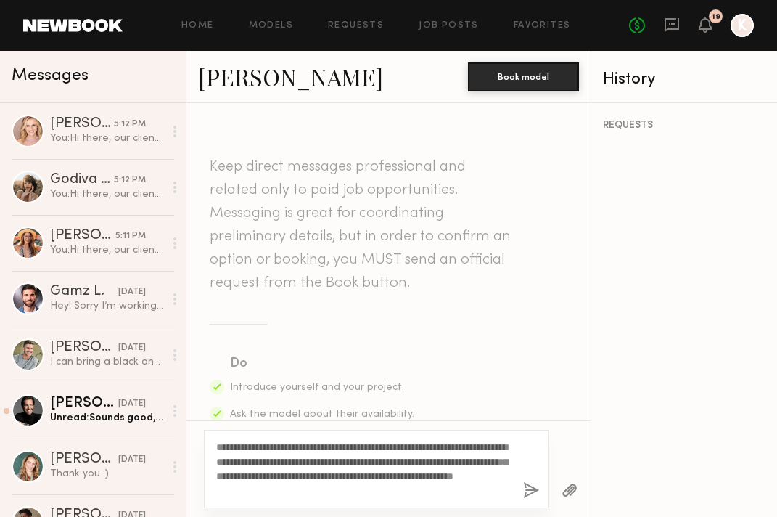
type textarea "**********"
click at [534, 487] on button "button" at bounding box center [531, 491] width 16 height 18
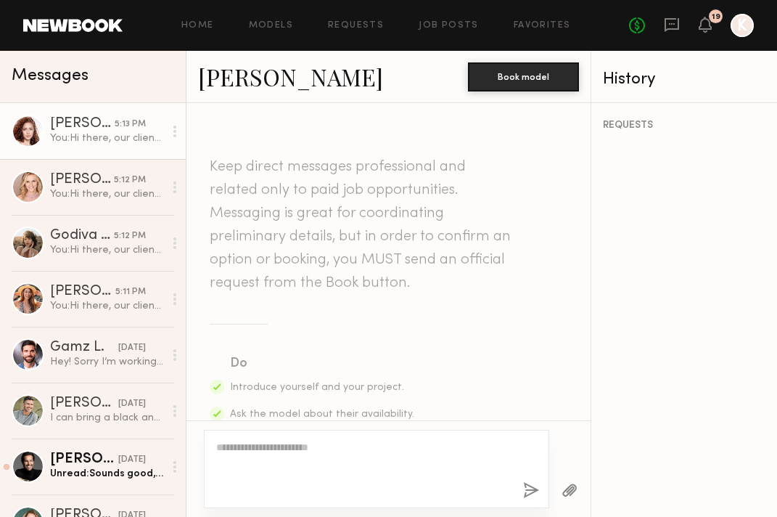
scroll to position [451, 0]
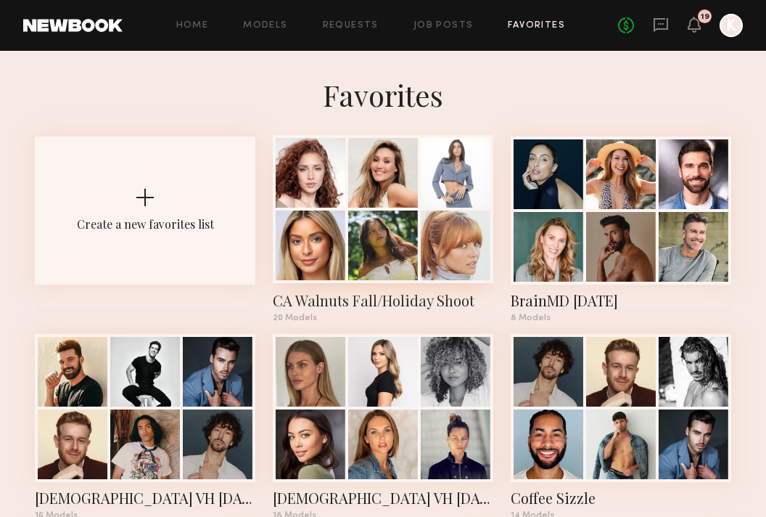
click at [478, 253] on div at bounding box center [456, 245] width 70 height 70
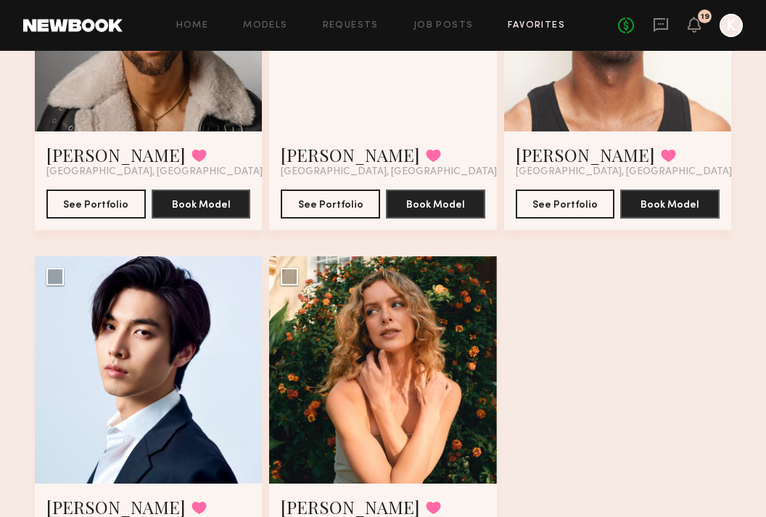
scroll to position [2140, 0]
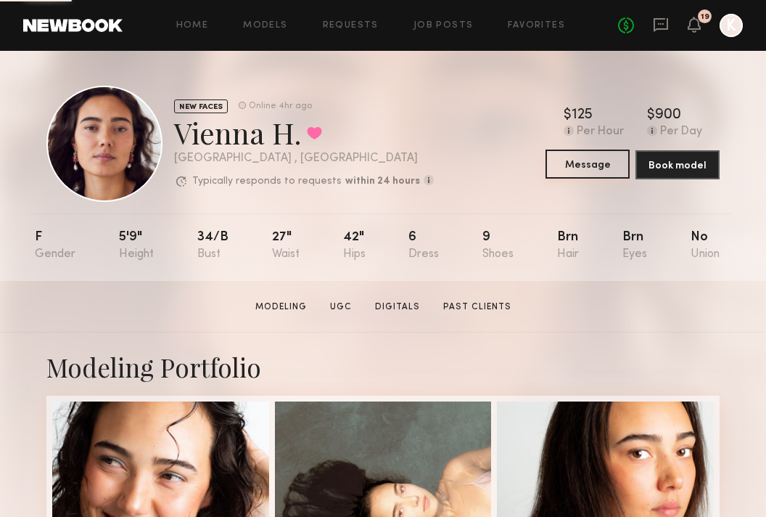
click at [571, 158] on button "Message" at bounding box center [588, 163] width 84 height 29
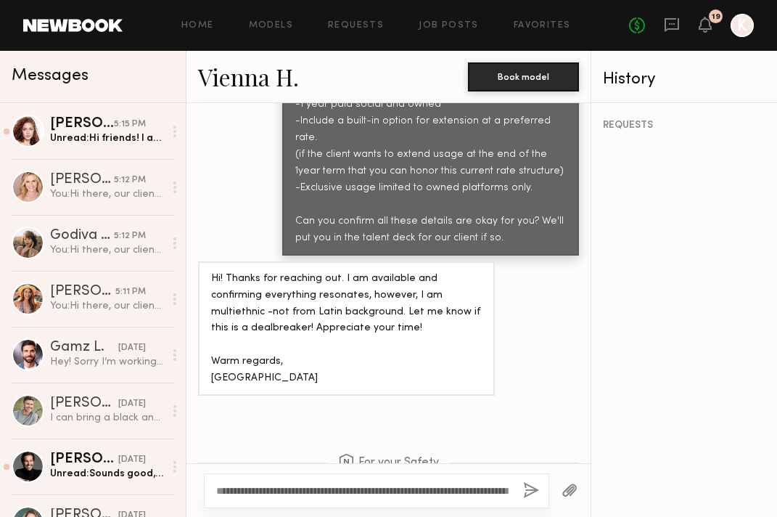
scroll to position [1132, 0]
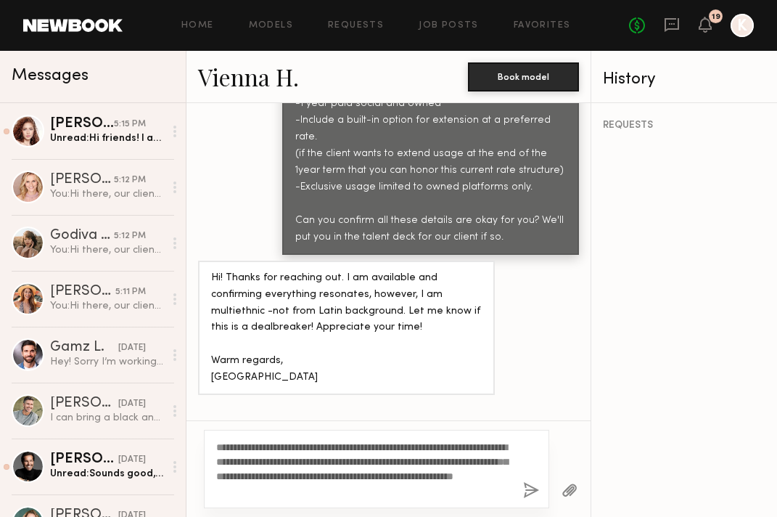
type textarea "**********"
click at [534, 488] on button "button" at bounding box center [531, 491] width 16 height 18
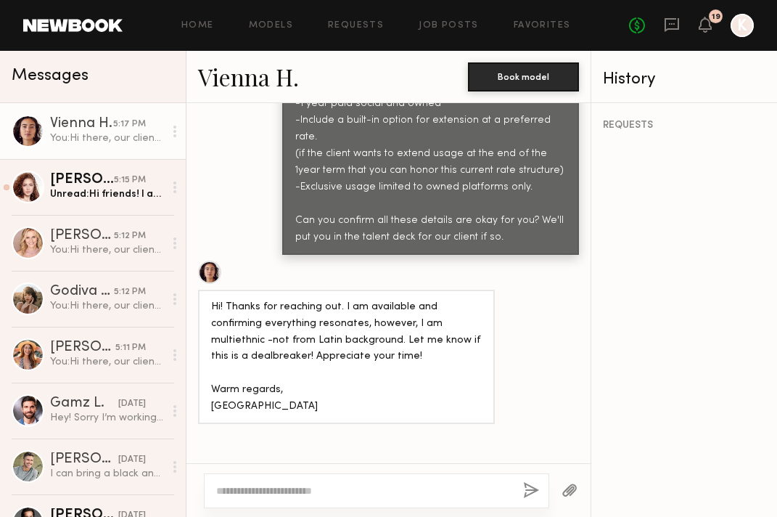
scroll to position [1471, 0]
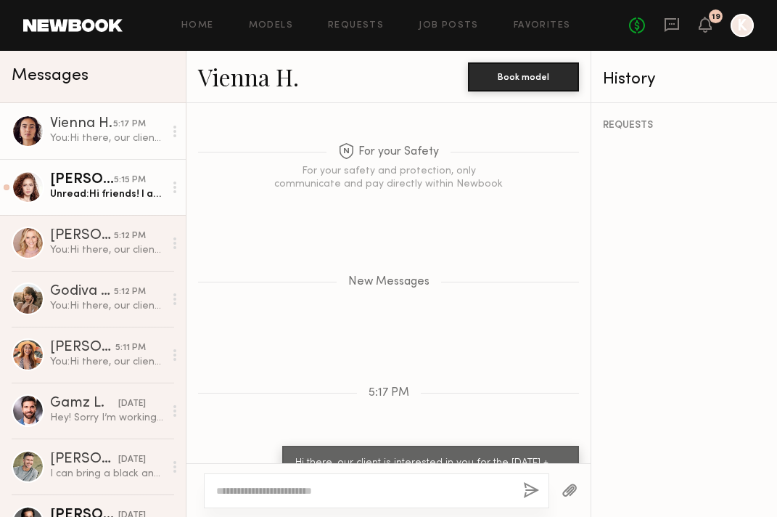
click at [78, 183] on div "[PERSON_NAME]" at bounding box center [82, 180] width 64 height 15
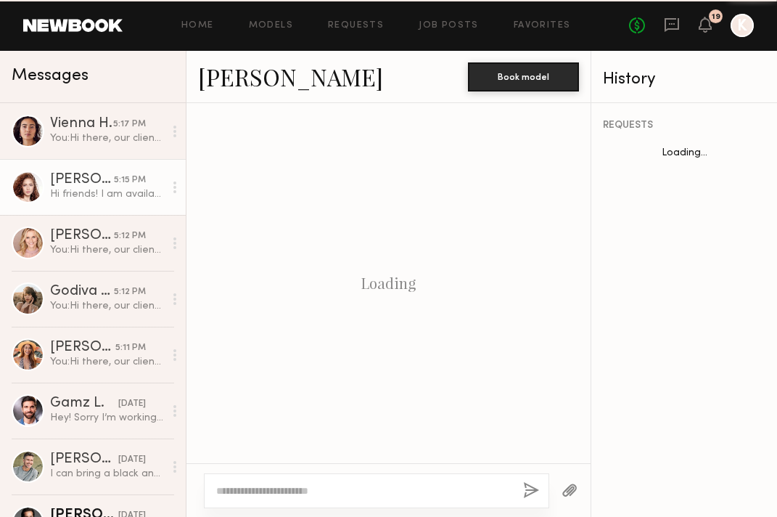
scroll to position [525, 0]
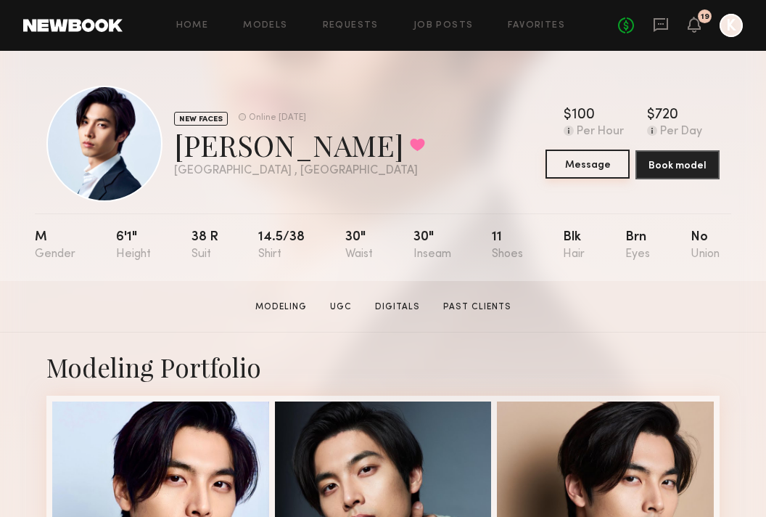
click at [593, 158] on button "Message" at bounding box center [588, 163] width 84 height 29
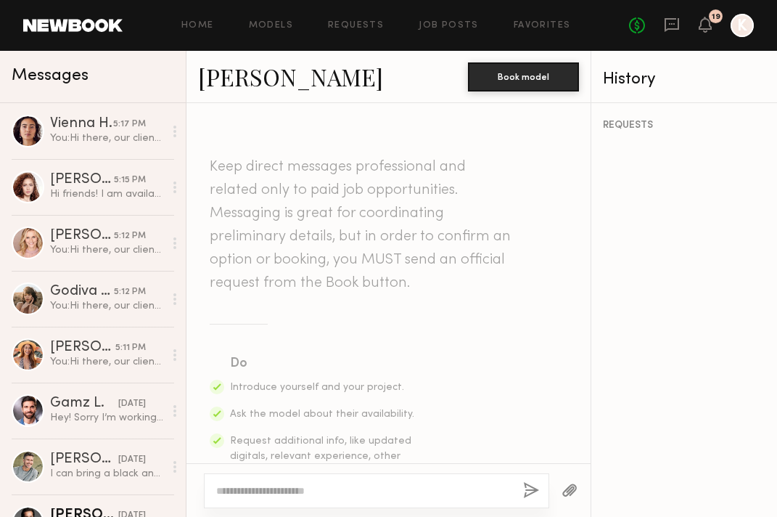
paste textarea "**********"
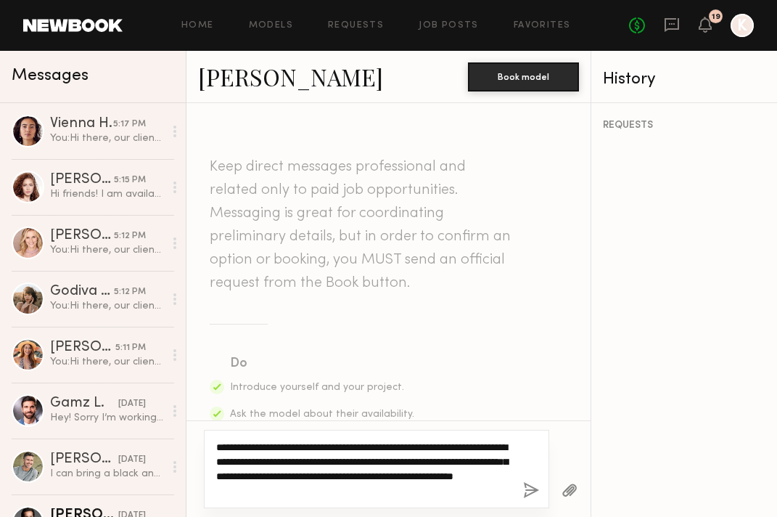
type textarea "**********"
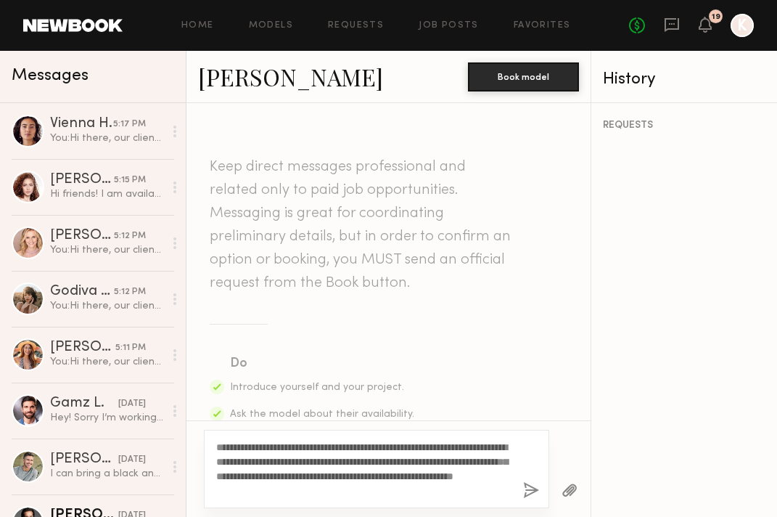
click at [534, 488] on button "button" at bounding box center [531, 491] width 16 height 18
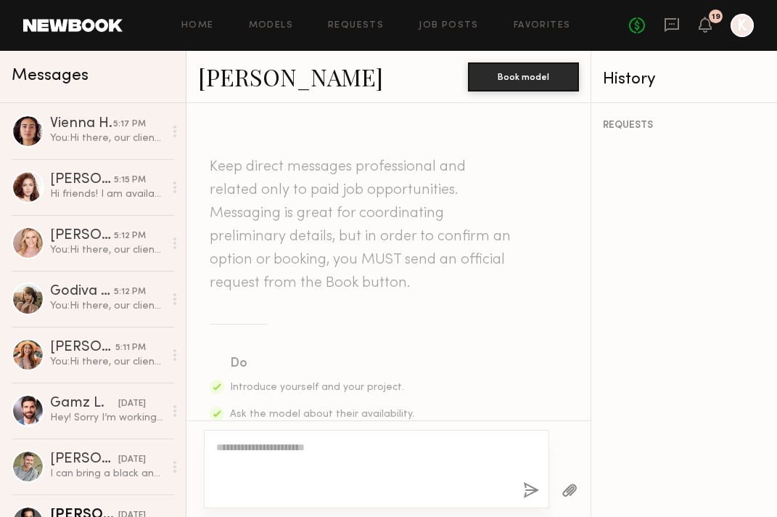
scroll to position [451, 0]
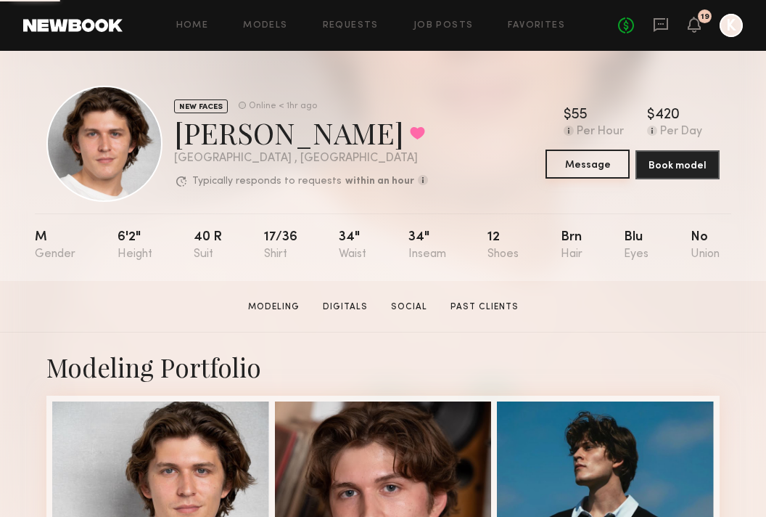
click at [565, 169] on button "Message" at bounding box center [588, 163] width 84 height 29
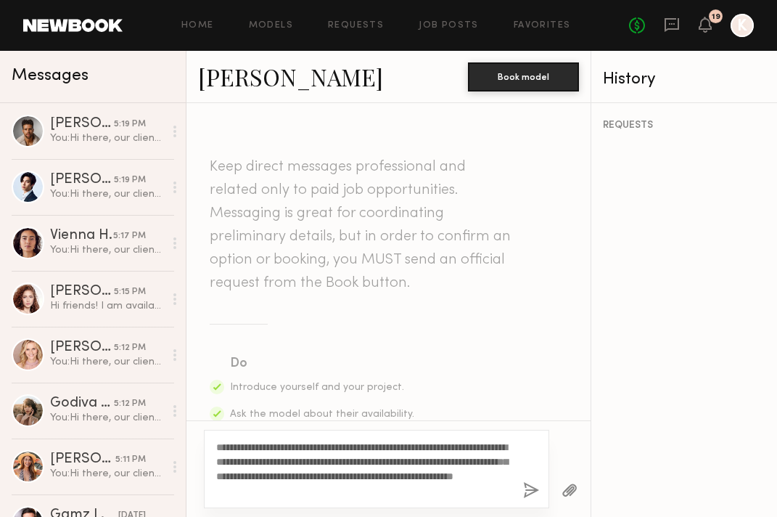
type textarea "**********"
click at [535, 486] on button "button" at bounding box center [531, 491] width 16 height 18
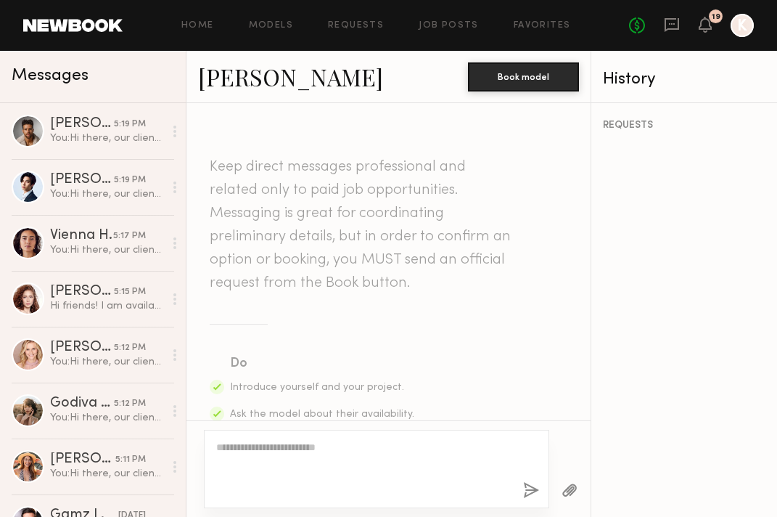
scroll to position [451, 0]
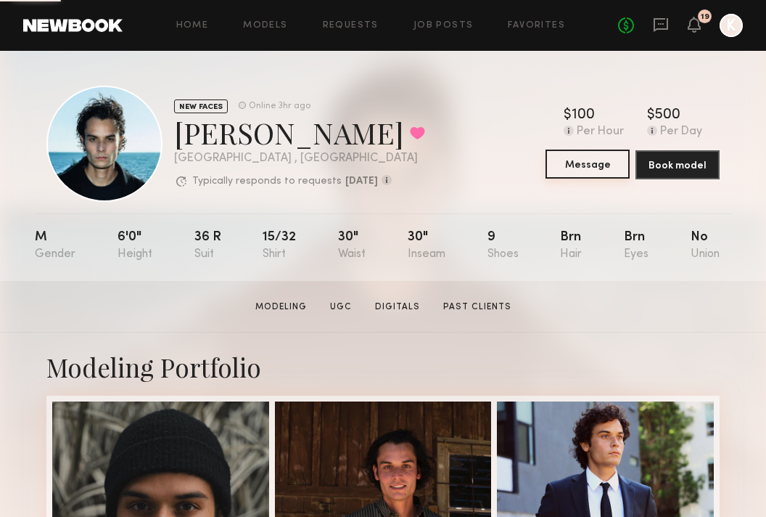
click at [592, 166] on button "Message" at bounding box center [588, 163] width 84 height 29
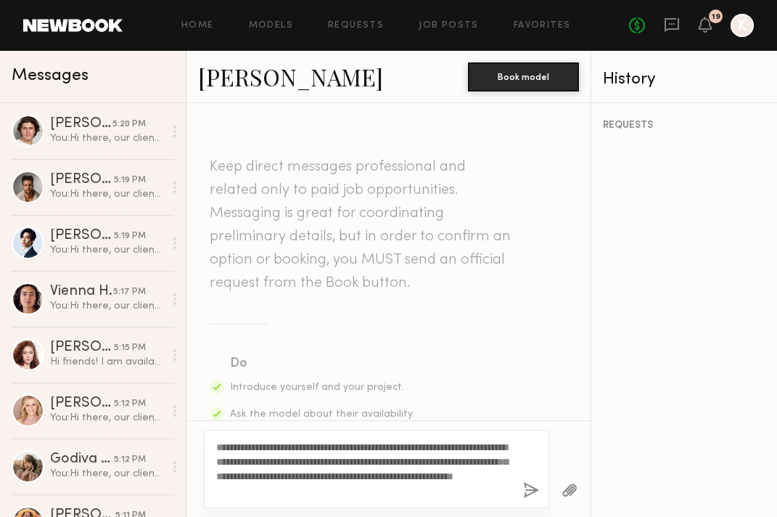
type textarea "**********"
click at [530, 491] on button "button" at bounding box center [531, 491] width 16 height 18
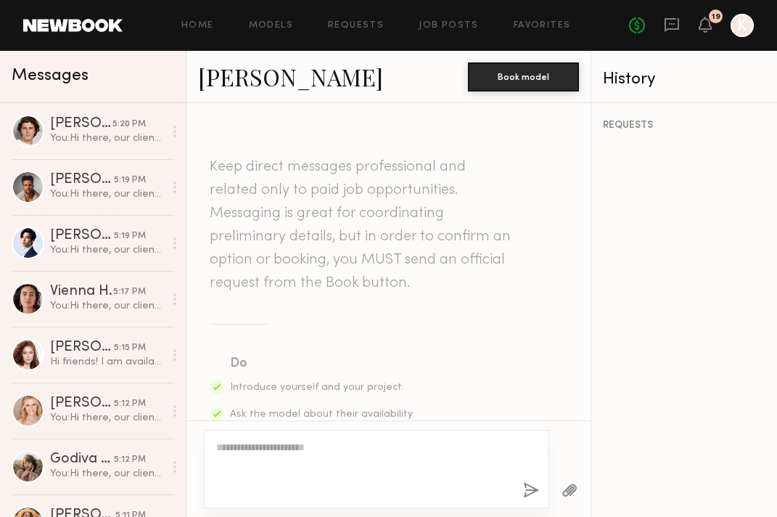
scroll to position [451, 0]
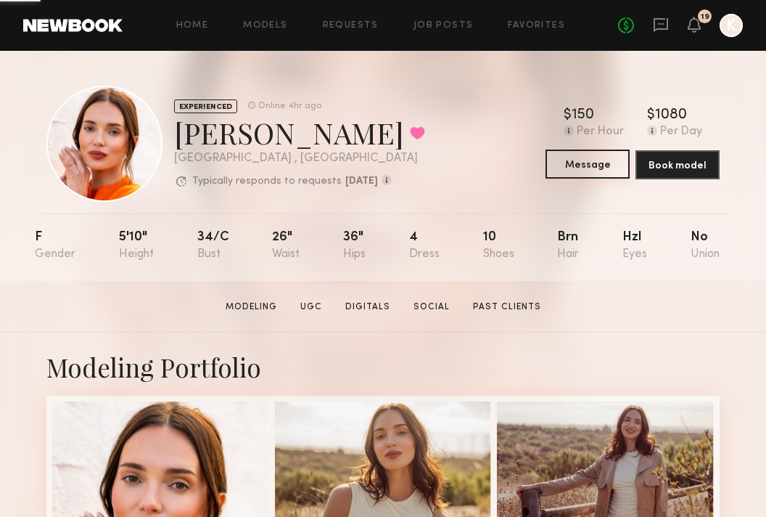
click at [572, 161] on button "Message" at bounding box center [588, 163] width 84 height 29
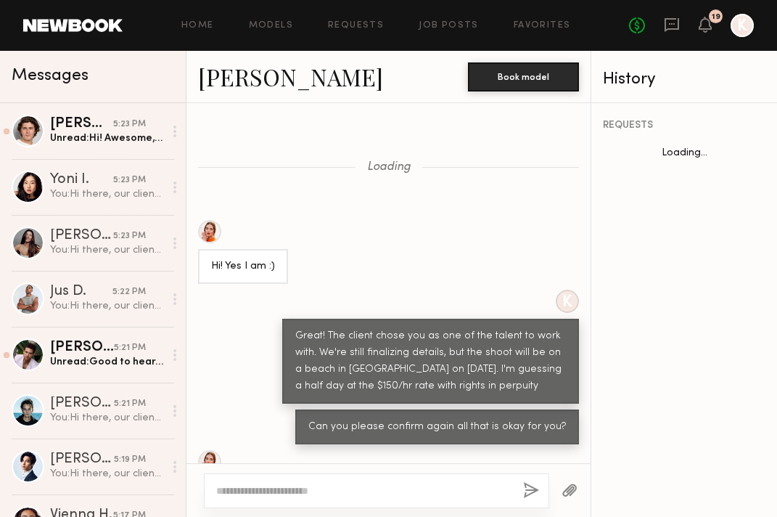
scroll to position [686, 0]
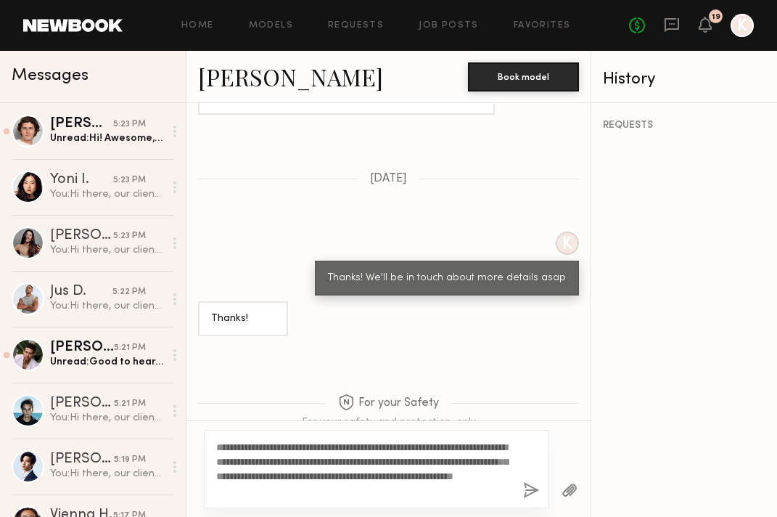
type textarea "**********"
click at [528, 482] on button "button" at bounding box center [531, 491] width 16 height 18
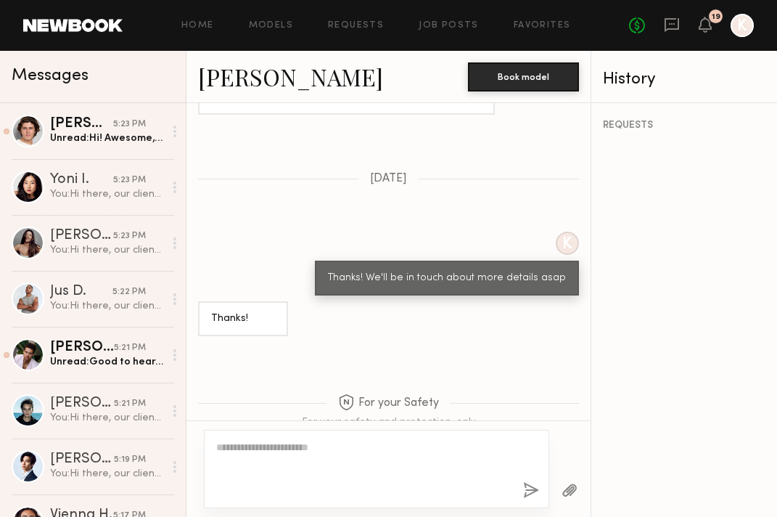
scroll to position [1025, 0]
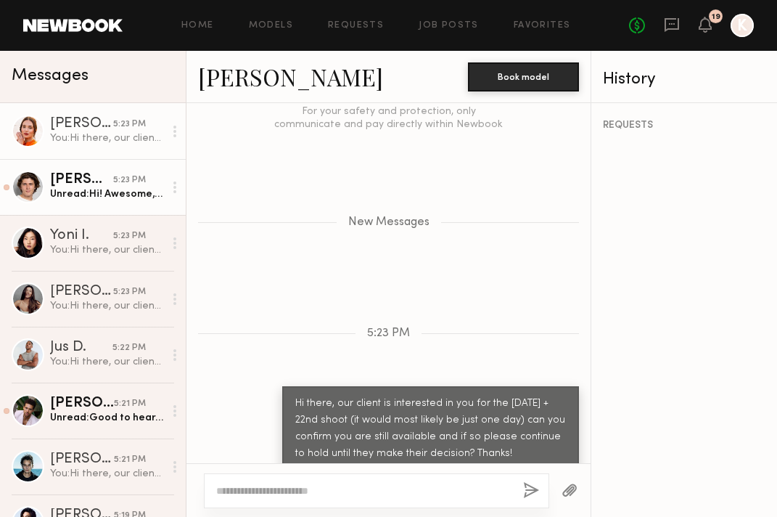
click at [65, 167] on link "[PERSON_NAME] 5:23 PM Unread: Hi! Awesome, yes I’m still available those dates …" at bounding box center [93, 187] width 186 height 56
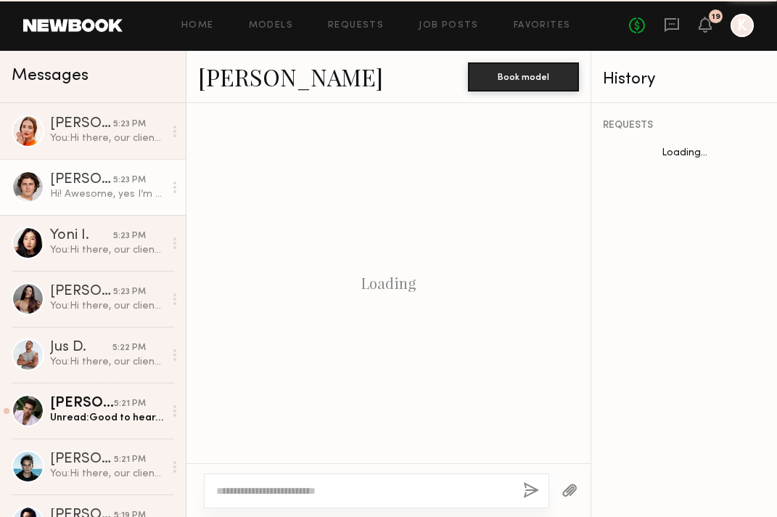
scroll to position [508, 0]
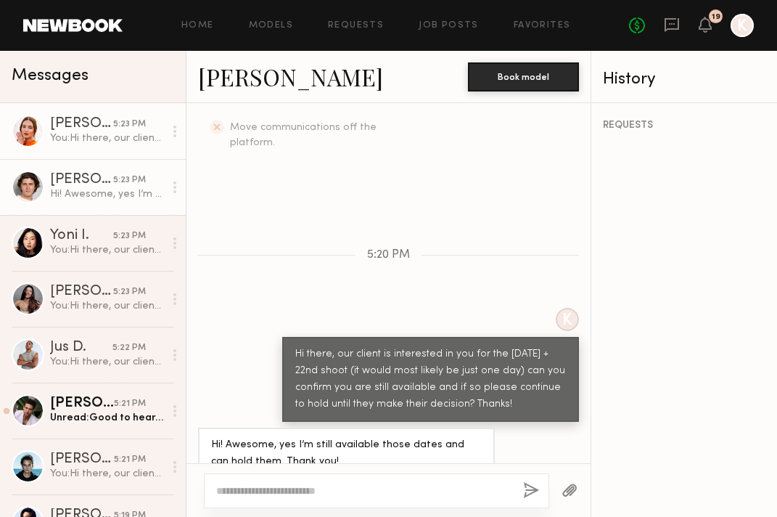
click at [78, 137] on div "You: Hi there, our client is interested in you for the [DATE] + 22nd shoot (it …" at bounding box center [107, 138] width 114 height 14
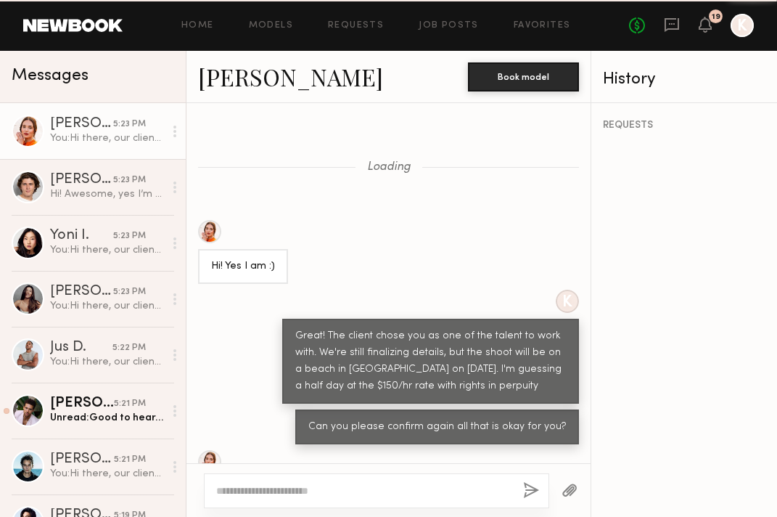
scroll to position [915, 0]
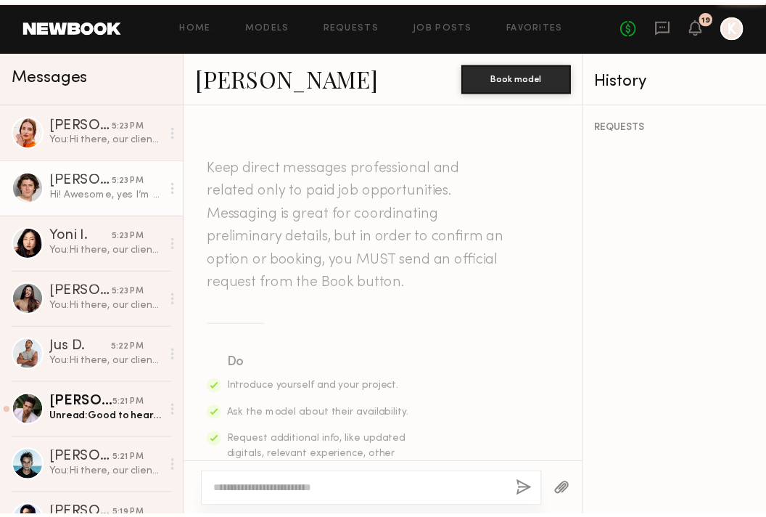
scroll to position [508, 0]
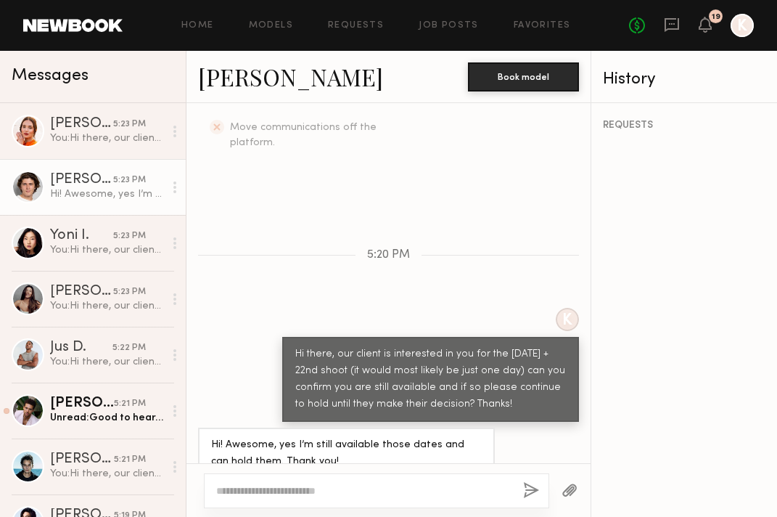
click at [449, 32] on div "Home Models Requests Job Posts Favorites Sign Out No fees up to $5,000 19 K" at bounding box center [438, 25] width 631 height 23
click at [440, 16] on div "Home Models Requests Job Posts Favorites Sign Out No fees up to $5,000 19 K" at bounding box center [438, 25] width 631 height 23
click at [440, 25] on link "Job Posts" at bounding box center [449, 25] width 60 height 9
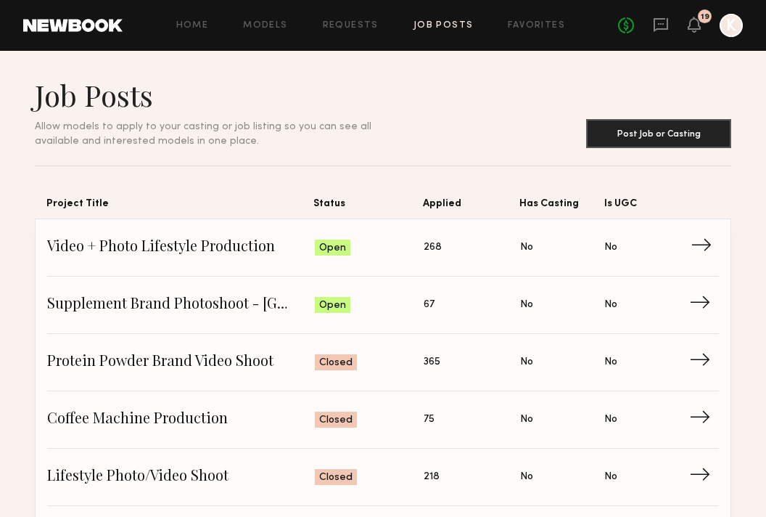
click at [234, 251] on span "Video + Photo Lifestyle Production" at bounding box center [181, 248] width 268 height 22
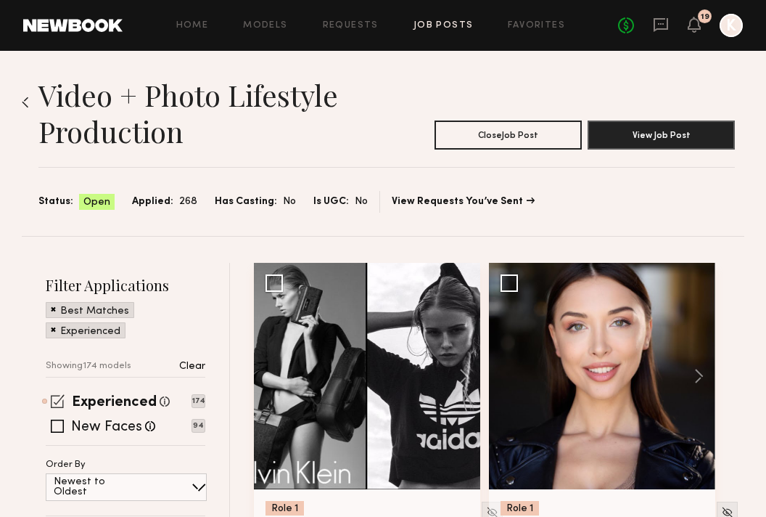
scroll to position [422, 0]
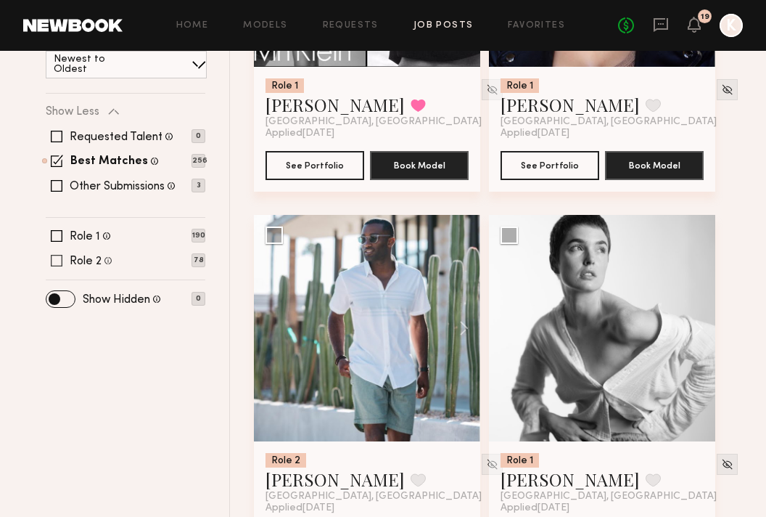
click at [56, 262] on span at bounding box center [57, 261] width 12 height 12
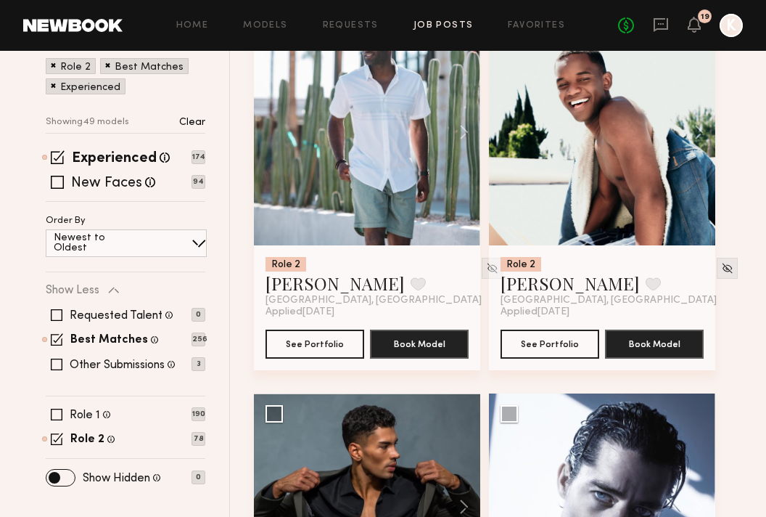
scroll to position [0, 0]
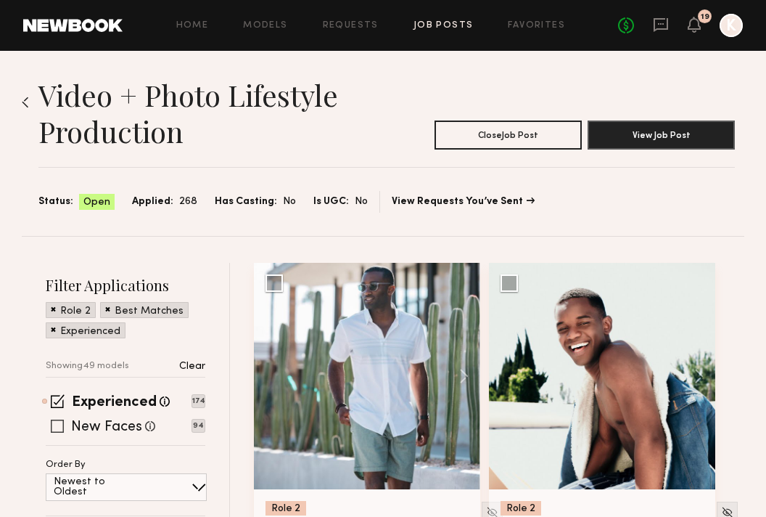
click at [57, 431] on span at bounding box center [57, 425] width 13 height 13
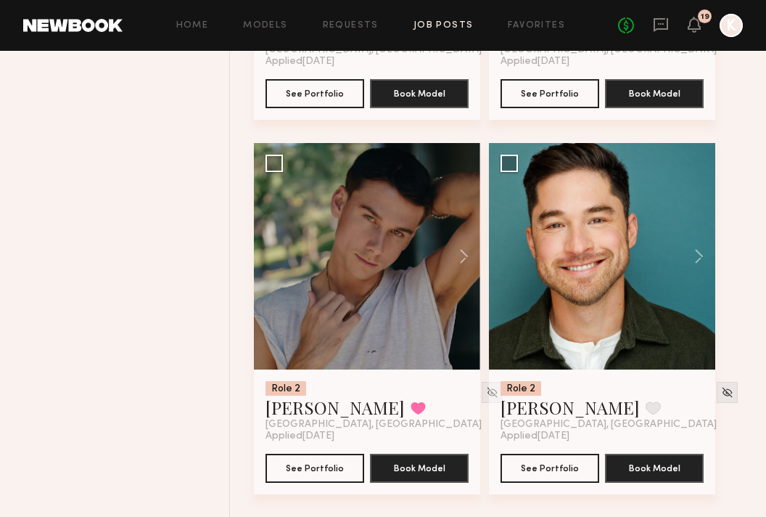
scroll to position [3248, 0]
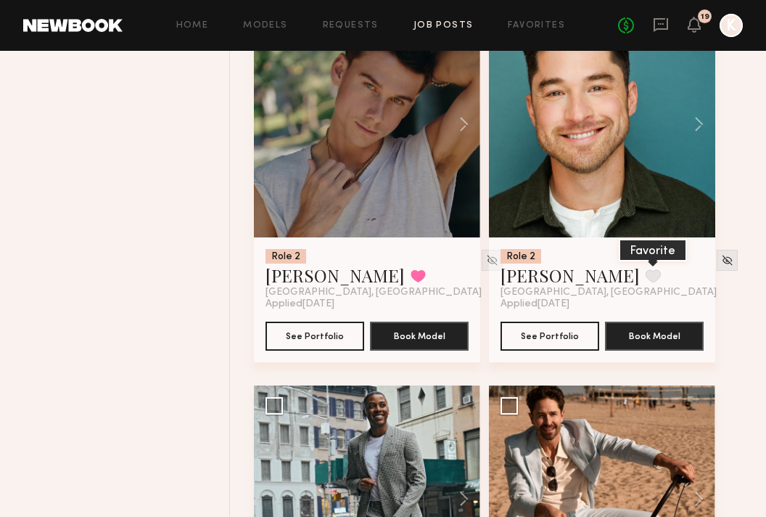
click at [646, 281] on button at bounding box center [653, 275] width 15 height 13
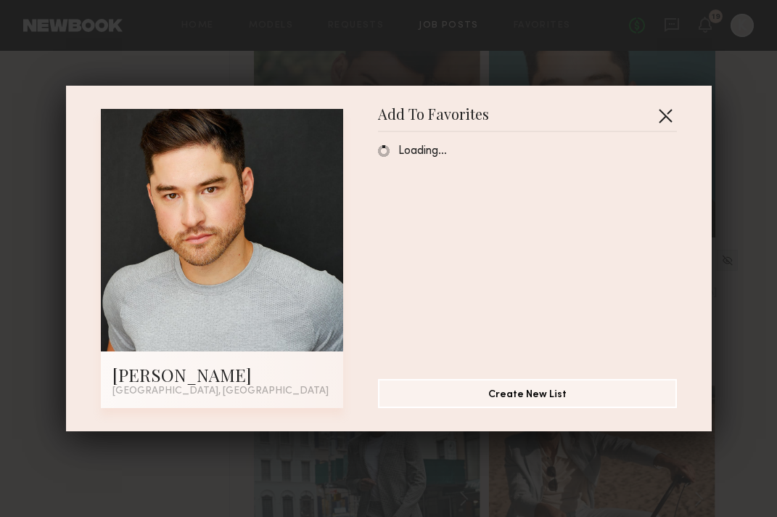
click at [654, 117] on button "button" at bounding box center [665, 115] width 23 height 23
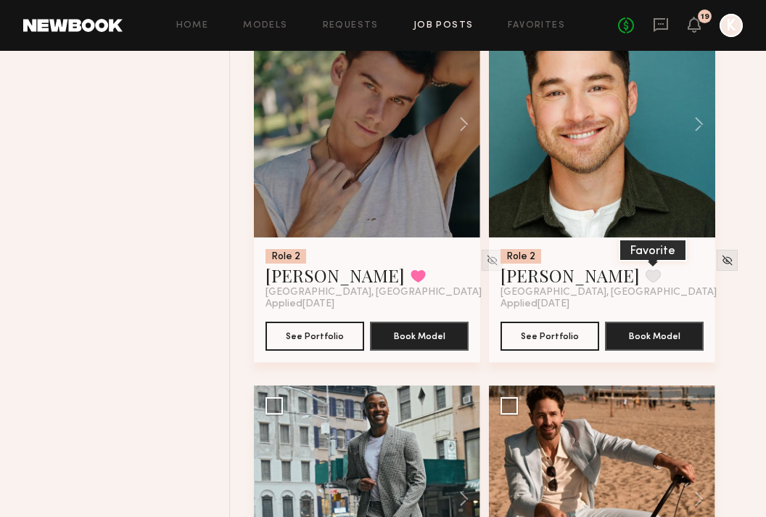
click at [646, 280] on button at bounding box center [653, 275] width 15 height 13
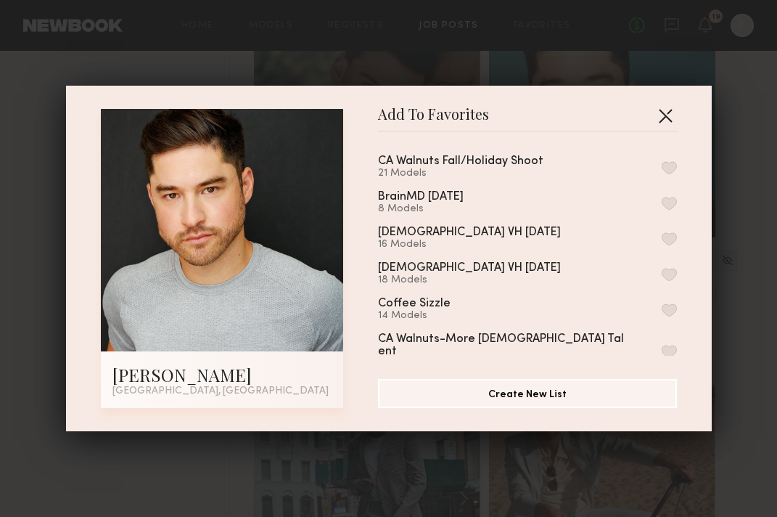
click at [657, 118] on button "button" at bounding box center [665, 115] width 23 height 23
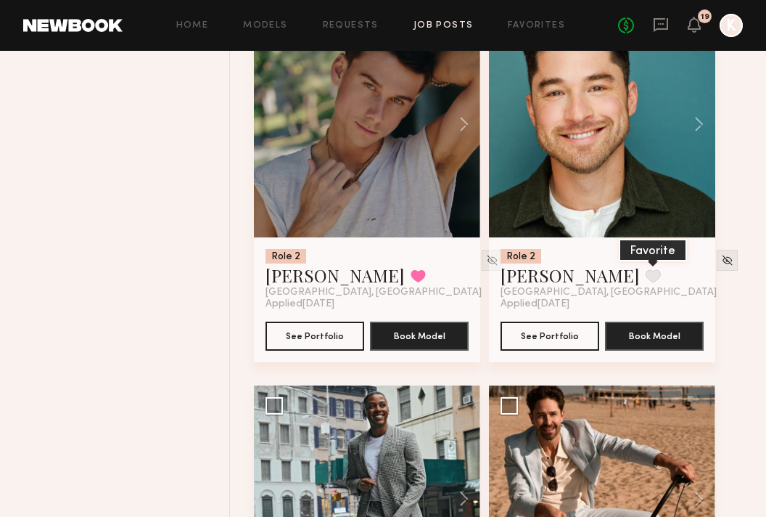
click at [646, 277] on button at bounding box center [653, 275] width 15 height 13
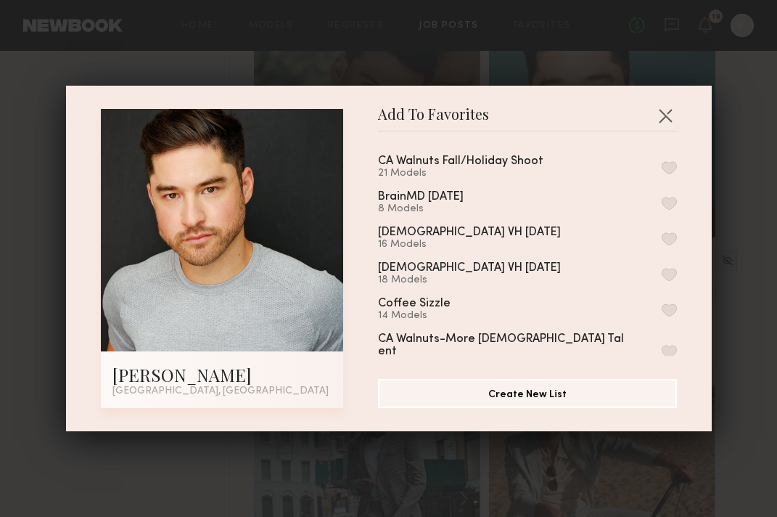
click at [662, 165] on button "button" at bounding box center [669, 167] width 15 height 13
click at [663, 115] on button "button" at bounding box center [665, 115] width 23 height 23
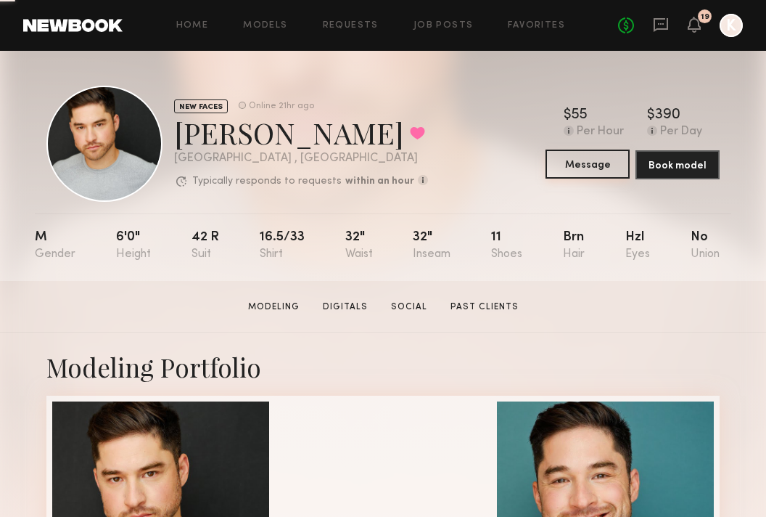
click at [608, 163] on button "Message" at bounding box center [588, 163] width 84 height 29
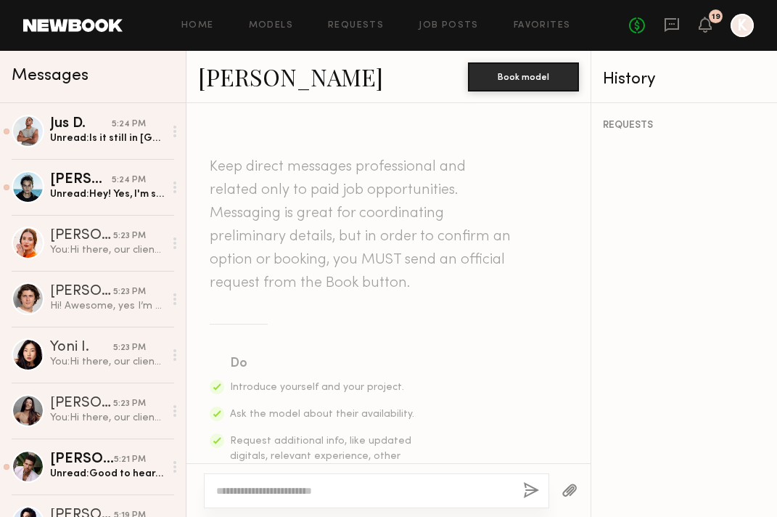
click at [284, 493] on textarea at bounding box center [363, 490] width 295 height 15
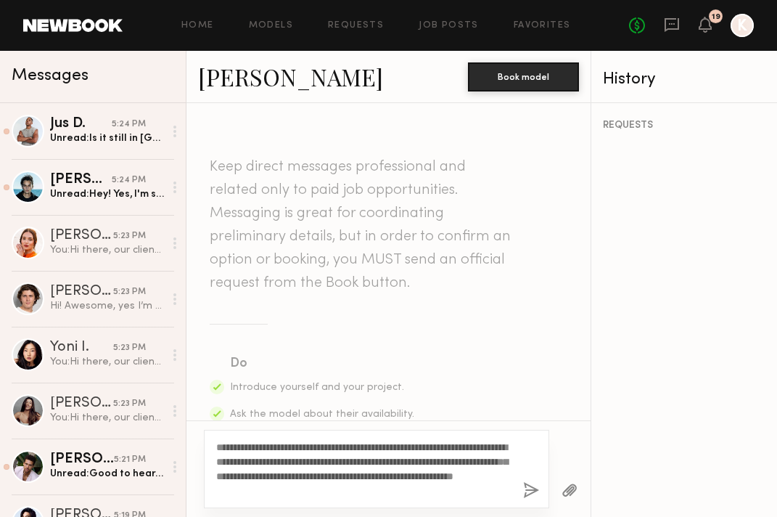
type textarea "**********"
click at [525, 489] on button "button" at bounding box center [531, 491] width 16 height 18
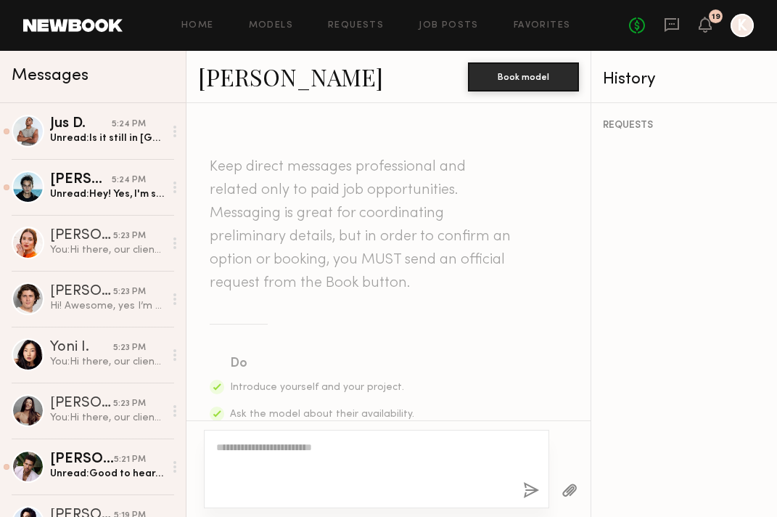
scroll to position [451, 0]
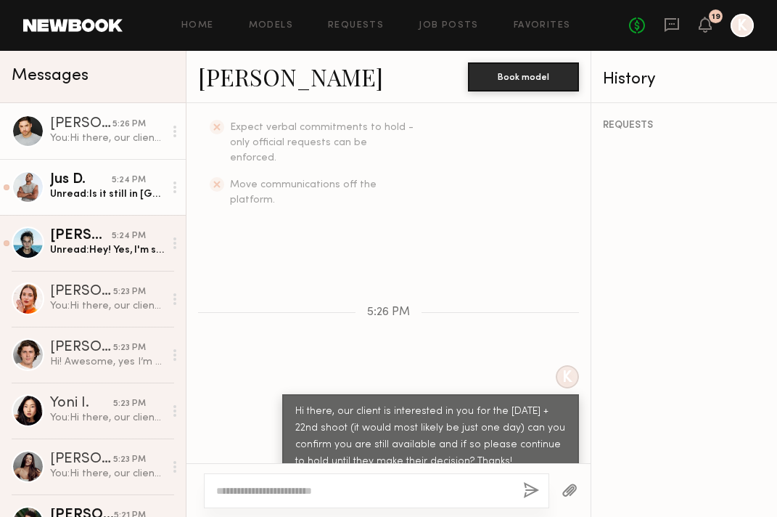
click at [112, 174] on div "5:24 PM" at bounding box center [129, 180] width 34 height 14
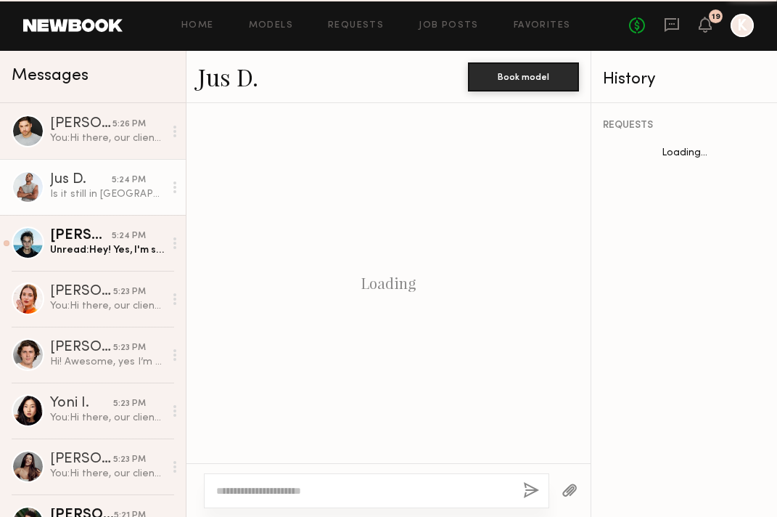
scroll to position [602, 0]
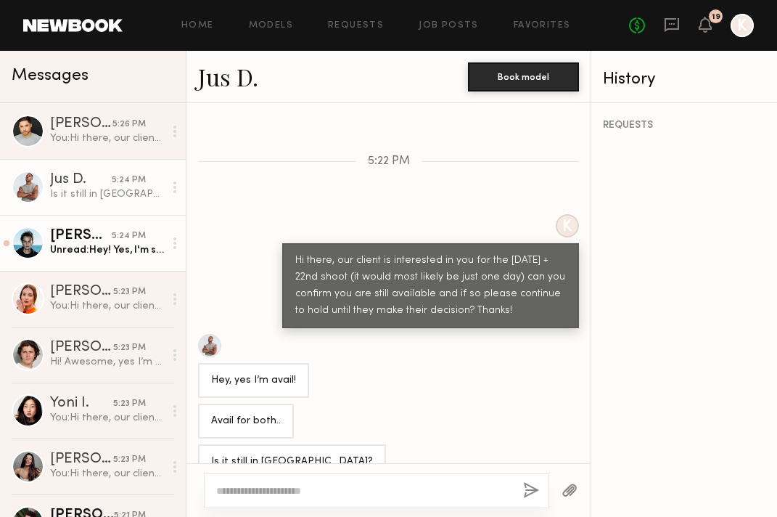
click at [105, 219] on link "Alex B. 5:24 PM Unread: Hey! Yes, I'm still available" at bounding box center [93, 243] width 186 height 56
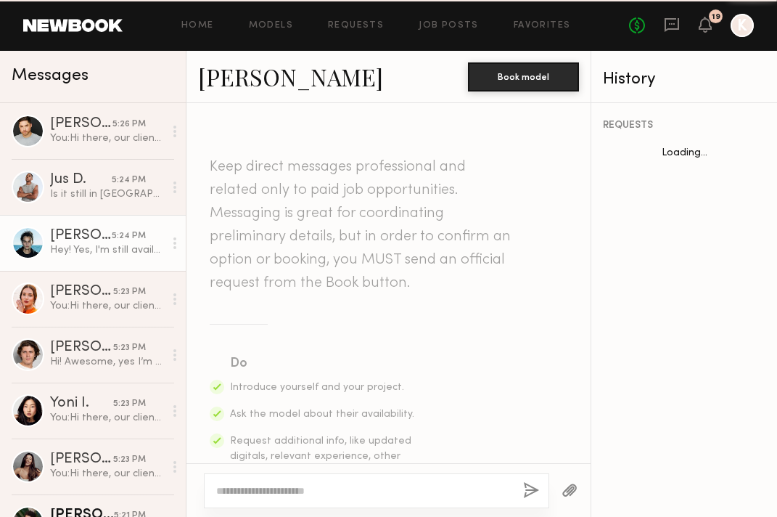
scroll to position [508, 0]
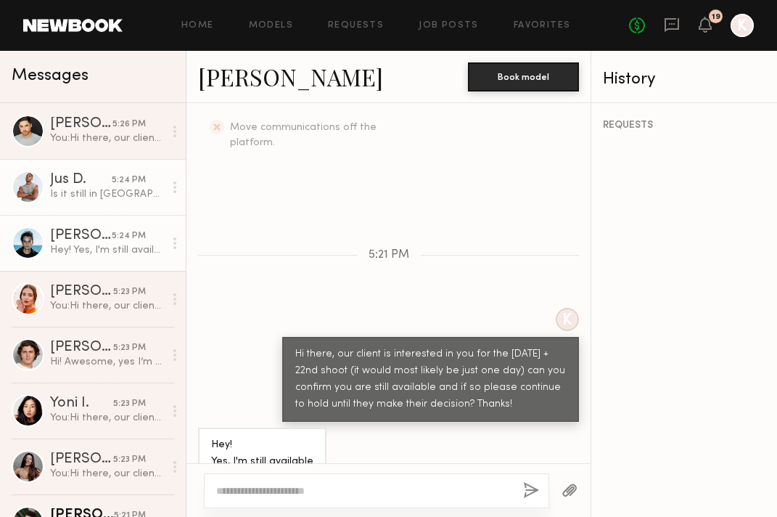
click at [94, 199] on div "Is it still in [GEOGRAPHIC_DATA]?" at bounding box center [107, 194] width 114 height 14
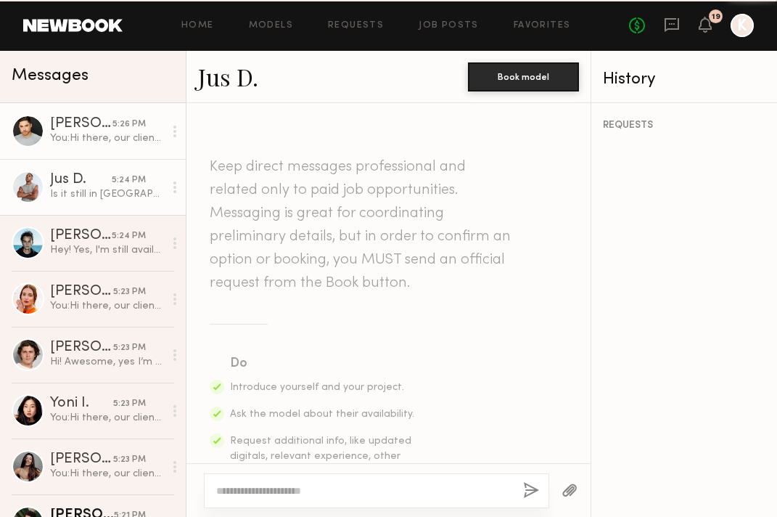
scroll to position [602, 0]
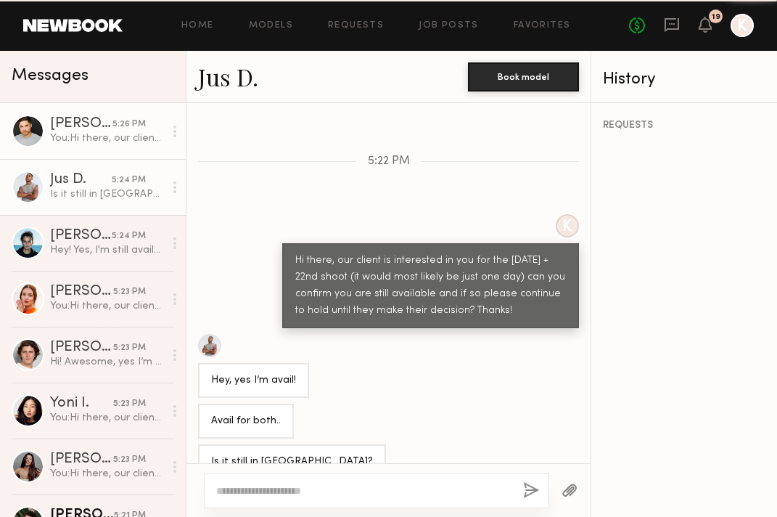
click at [88, 116] on link "Markos Z. 5:26 PM You: Hi there, our client is interested in you for the August…" at bounding box center [93, 131] width 186 height 56
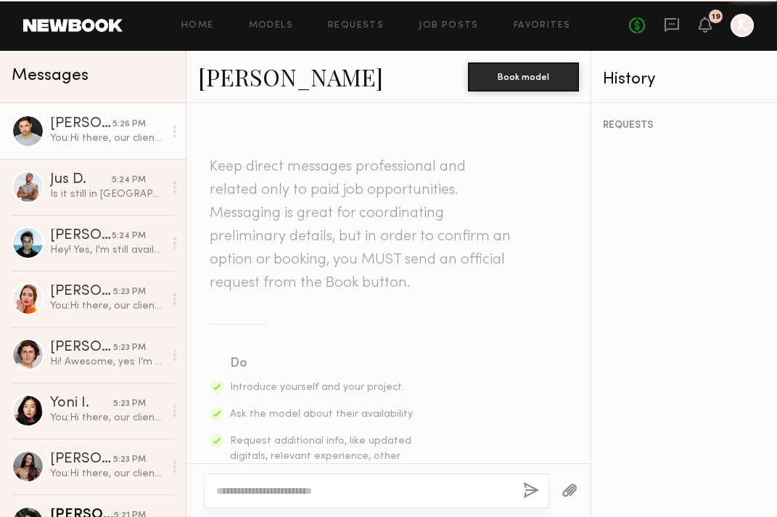
scroll to position [451, 0]
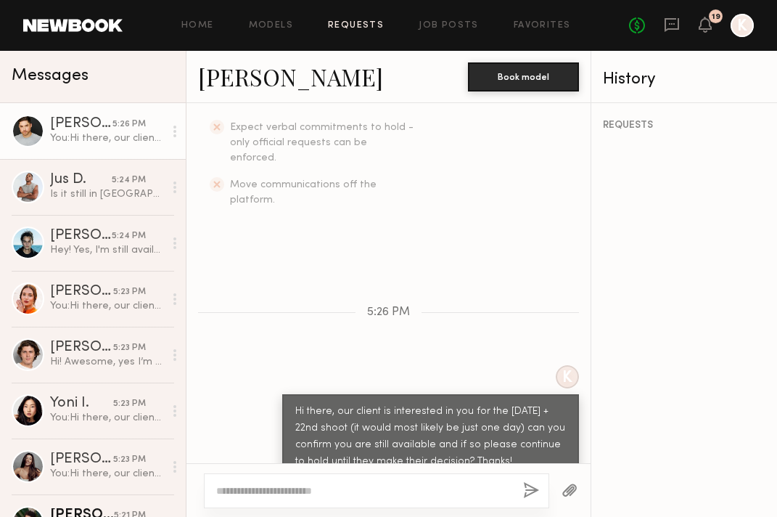
click at [353, 25] on link "Requests" at bounding box center [356, 25] width 56 height 9
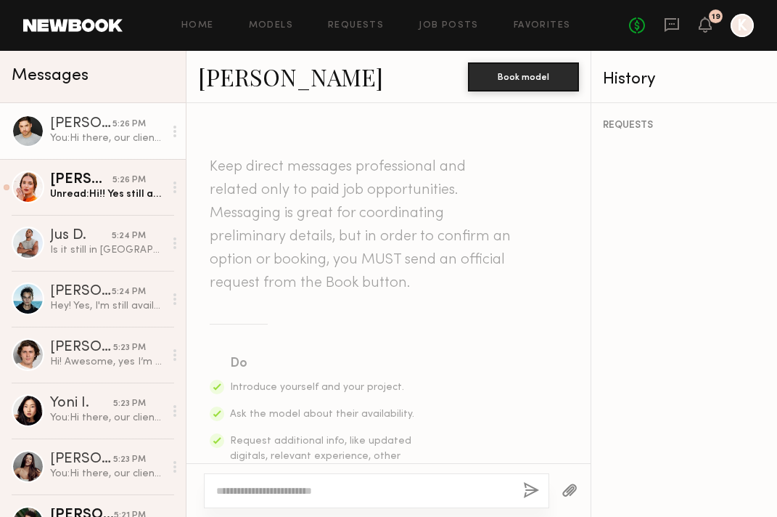
scroll to position [451, 0]
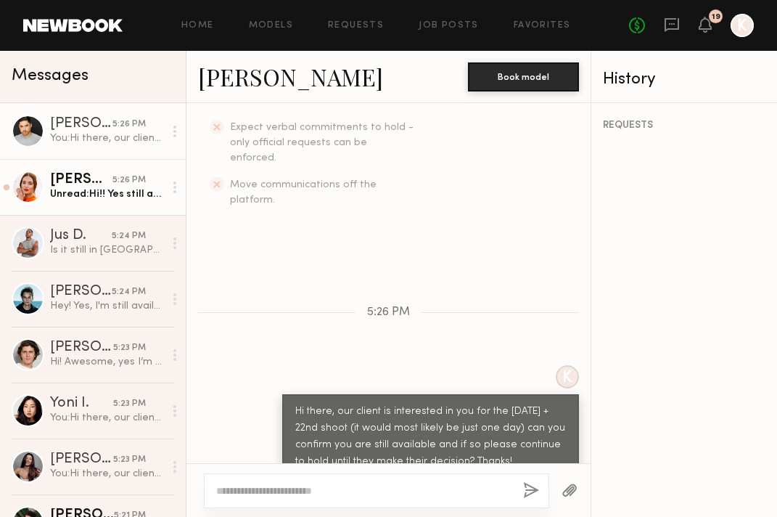
click at [113, 172] on link "Jules H. 5:26 PM Unread: Hi!! Yes still avail and will hold both days. Thank yo…" at bounding box center [93, 187] width 186 height 56
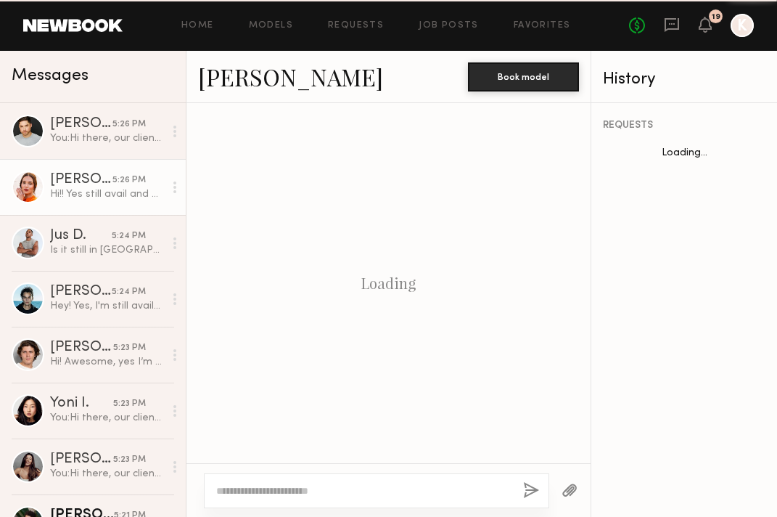
scroll to position [825, 0]
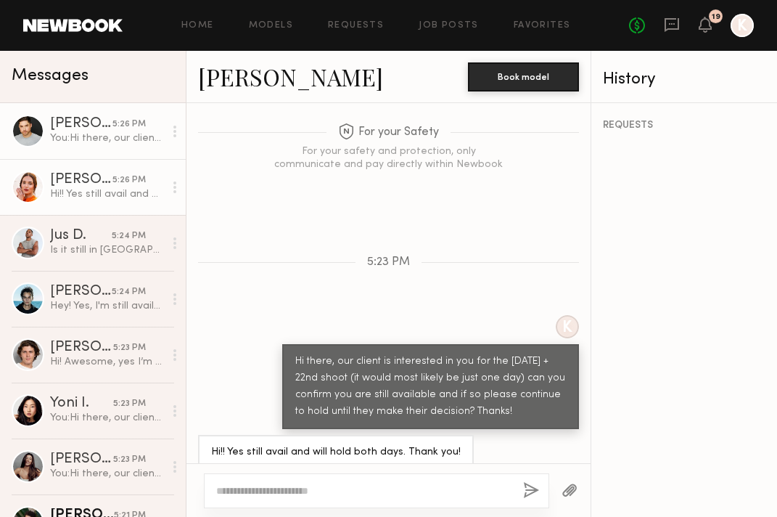
click at [97, 142] on div "You: Hi there, our client is interested in you for the August 21 + 22nd shoot (…" at bounding box center [107, 138] width 114 height 14
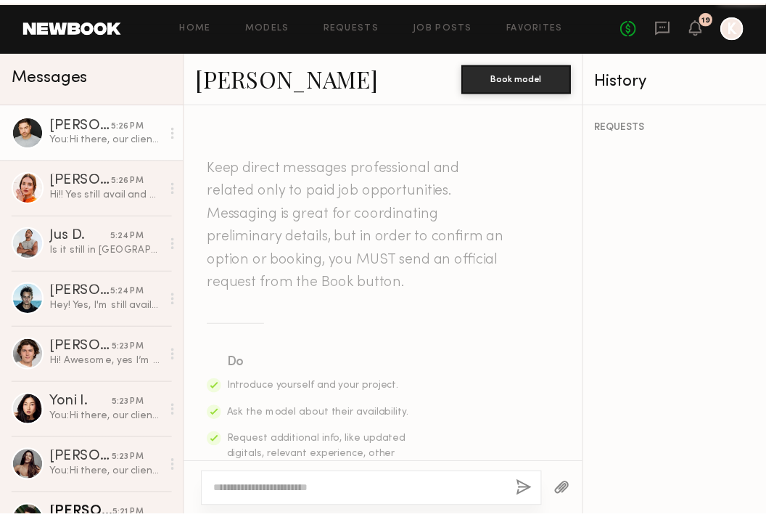
scroll to position [451, 0]
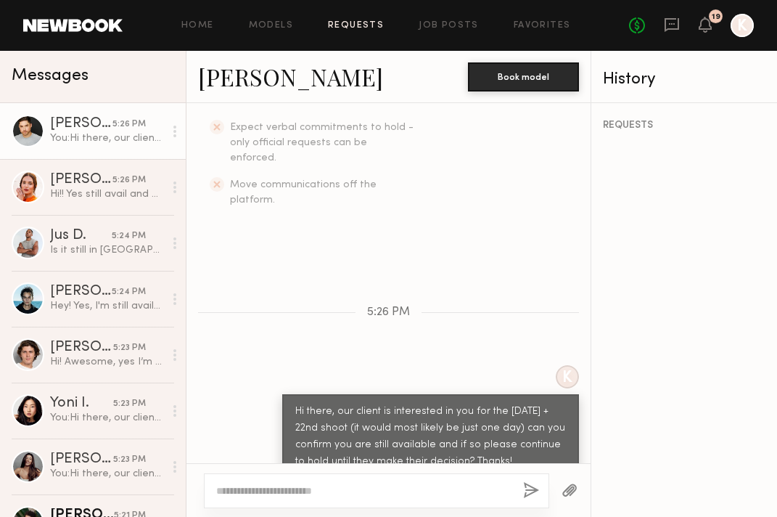
click at [351, 28] on link "Requests" at bounding box center [356, 25] width 56 height 9
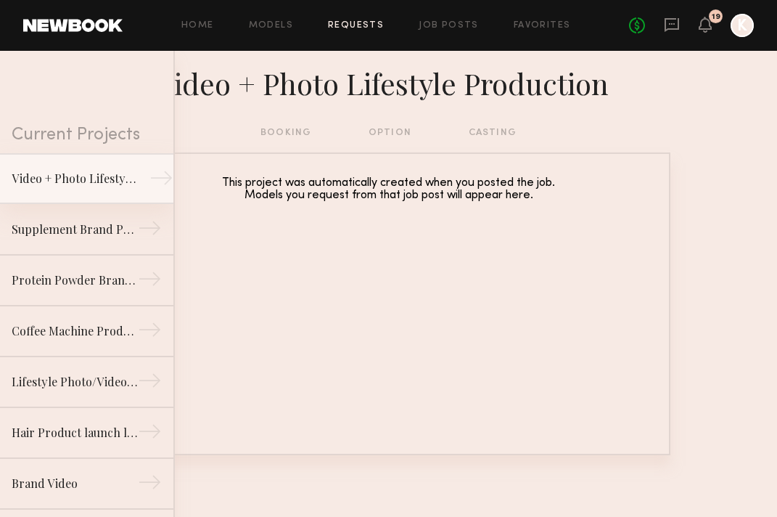
click at [88, 179] on div "Video + Photo Lifestyle Production" at bounding box center [75, 178] width 126 height 17
click at [116, 181] on div "Video + Photo Lifestyle Production" at bounding box center [75, 178] width 126 height 17
click at [276, 19] on div "Home Models Requests Job Posts Favorites Sign Out No fees up to $5,000 19 K" at bounding box center [438, 25] width 631 height 23
click at [447, 23] on link "Job Posts" at bounding box center [449, 25] width 60 height 9
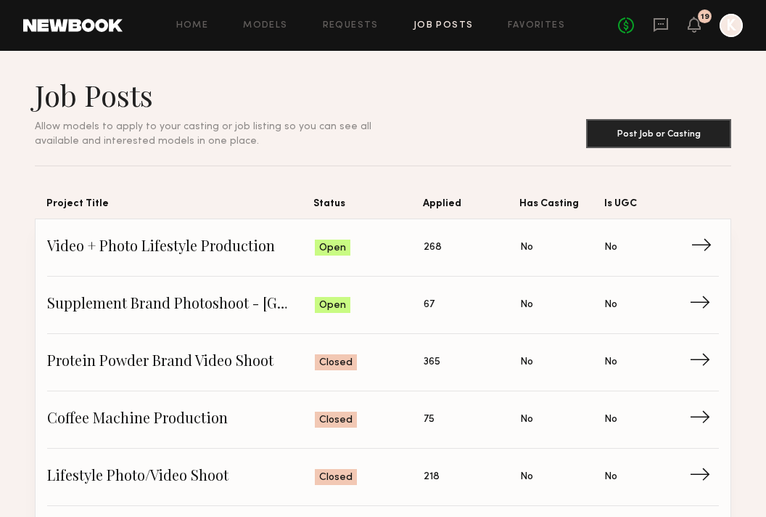
click at [223, 247] on span "Video + Photo Lifestyle Production" at bounding box center [181, 248] width 268 height 22
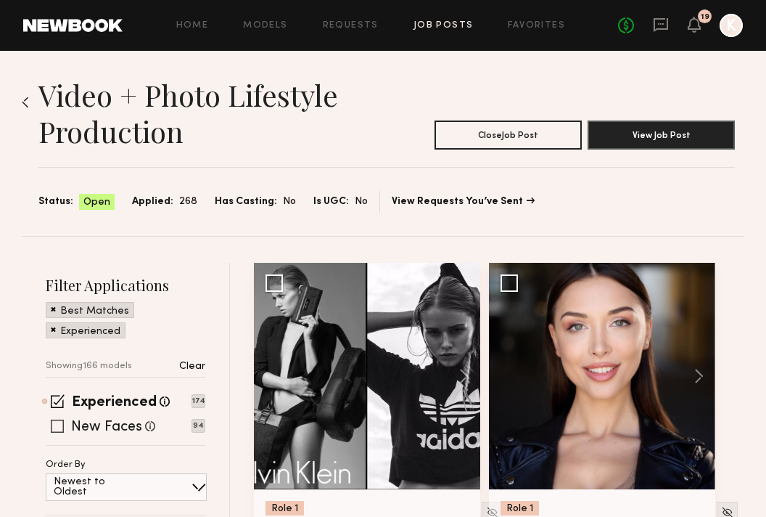
click at [65, 423] on div "New Faces Talent we've deemed to be in the early stages of their professional c…" at bounding box center [126, 426] width 160 height 12
click at [60, 424] on span at bounding box center [57, 425] width 13 height 13
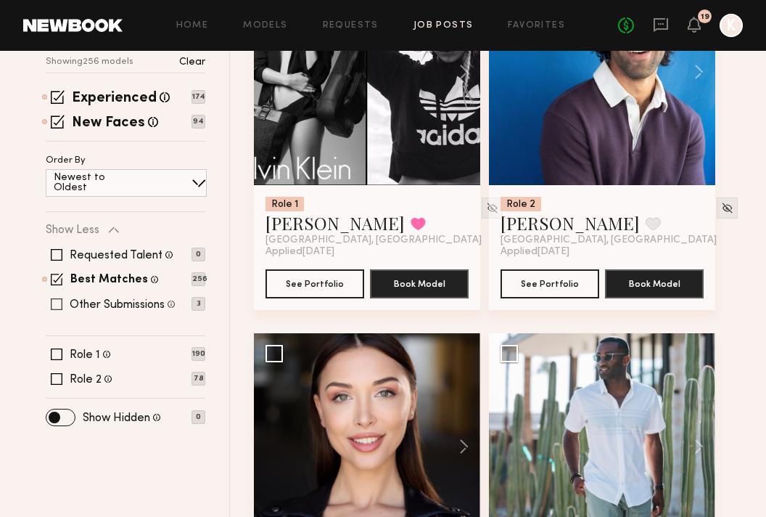
scroll to position [464, 0]
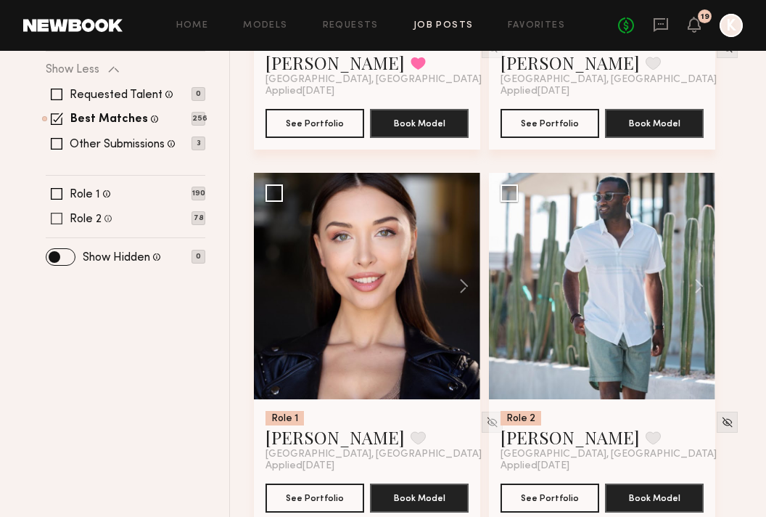
click at [57, 216] on span at bounding box center [57, 219] width 12 height 12
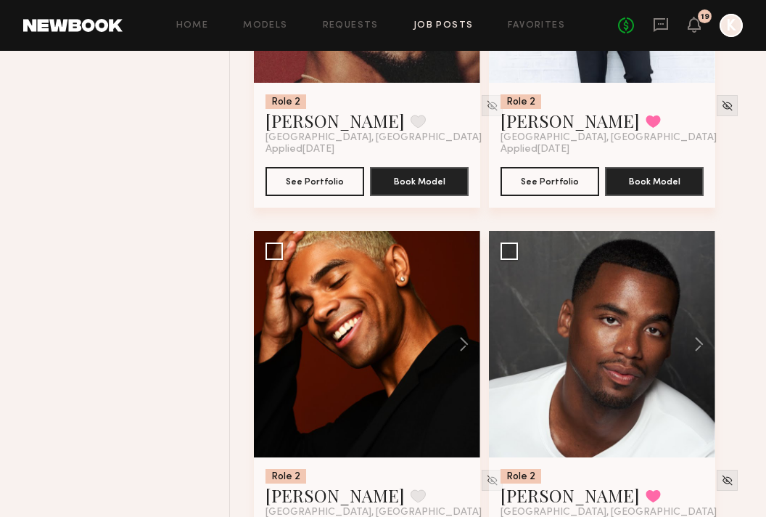
scroll to position [6503, 0]
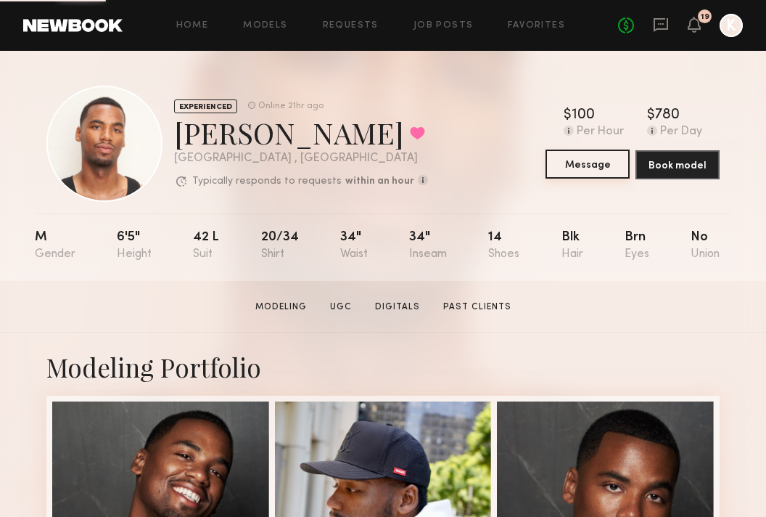
click at [600, 163] on button "Message" at bounding box center [588, 163] width 84 height 29
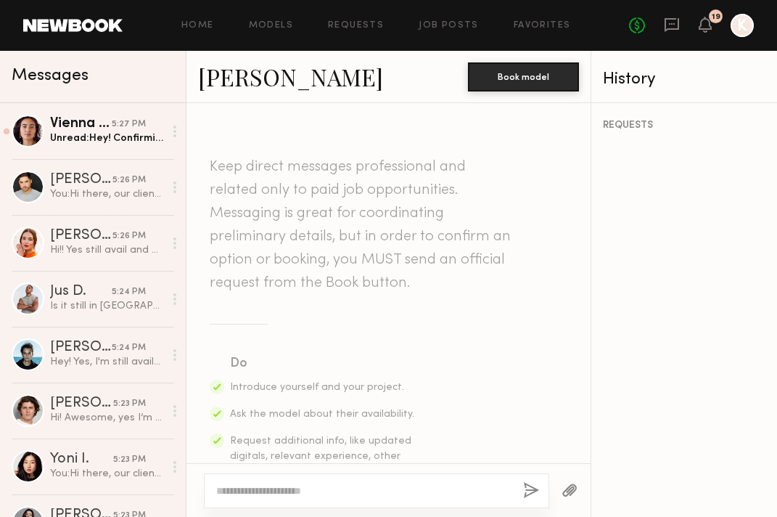
click at [263, 483] on div at bounding box center [376, 490] width 345 height 35
click at [255, 502] on div at bounding box center [376, 490] width 345 height 35
click at [250, 493] on textarea at bounding box center [363, 490] width 295 height 15
paste textarea "**********"
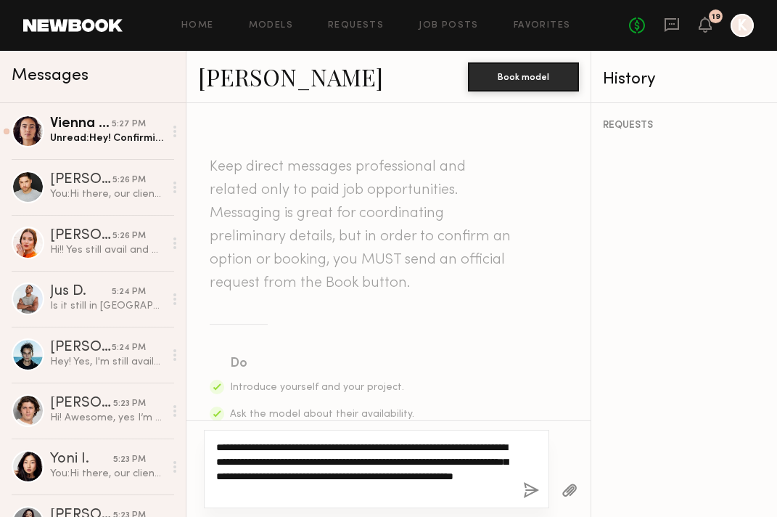
type textarea "**********"
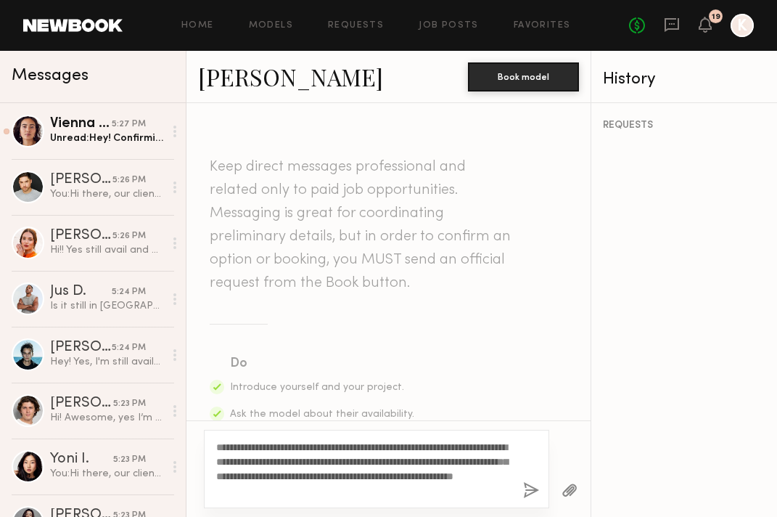
click at [528, 489] on button "button" at bounding box center [531, 491] width 16 height 18
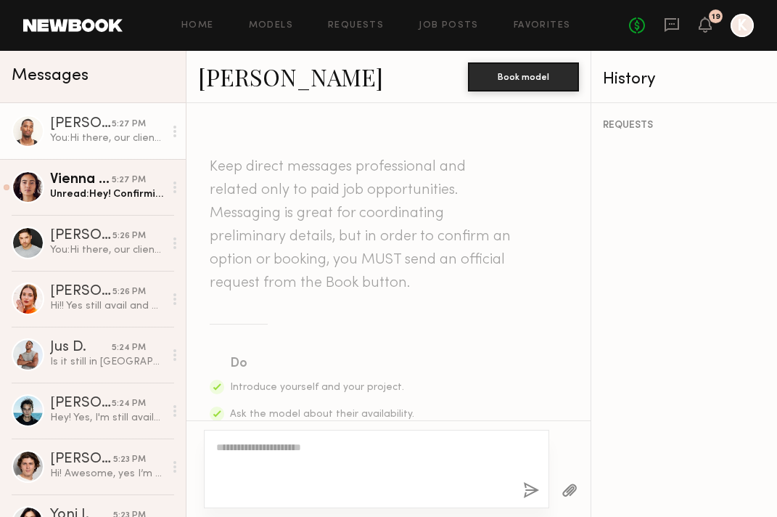
scroll to position [451, 0]
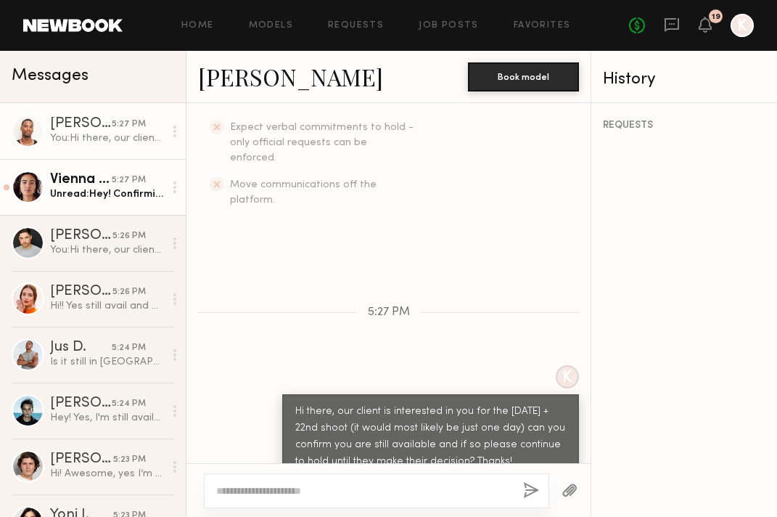
click at [100, 181] on div "Vienna H." at bounding box center [81, 180] width 62 height 15
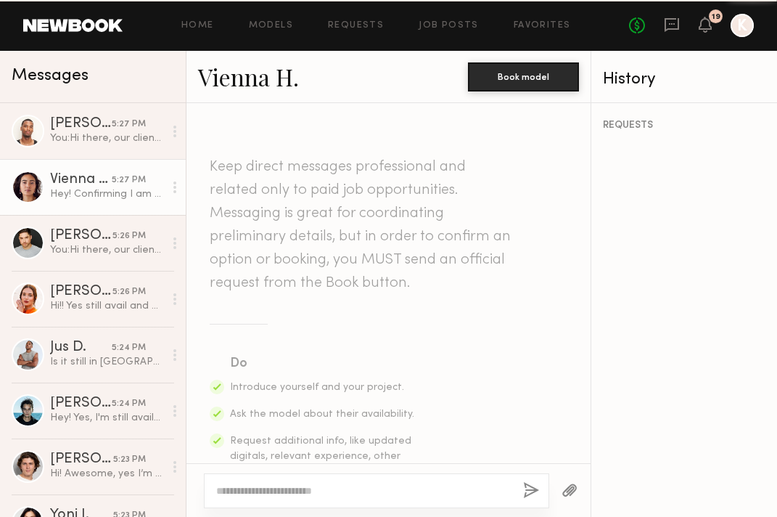
scroll to position [1497, 0]
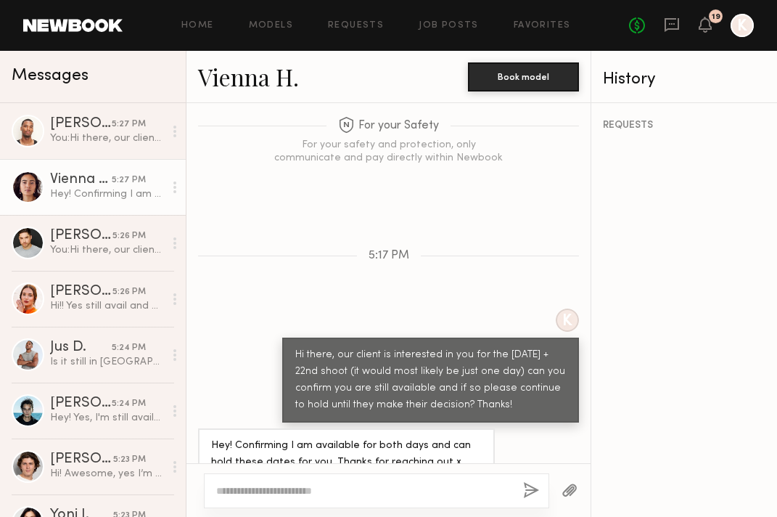
click at [83, 159] on link "Vienna H. 5:27 PM Hey! Confirming I am available for both days and can hold the…" at bounding box center [93, 187] width 186 height 56
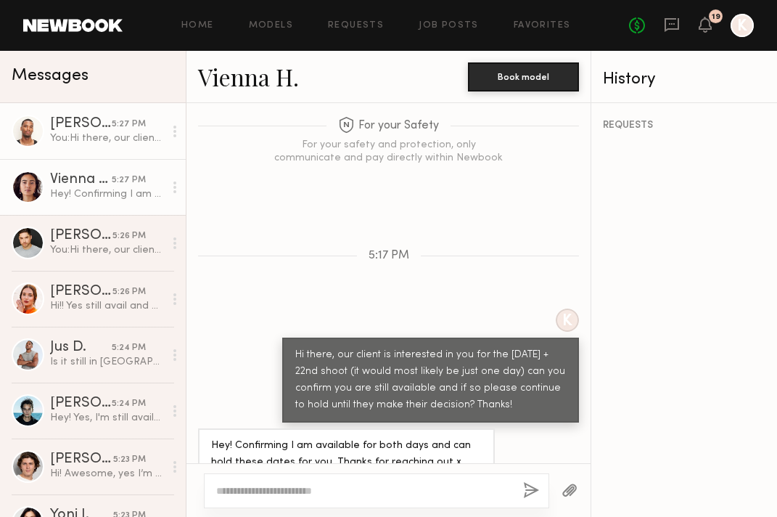
click at [82, 149] on link "[PERSON_NAME] 5:27 PM You: Hi there, our client is interested in you for the [D…" at bounding box center [93, 131] width 186 height 56
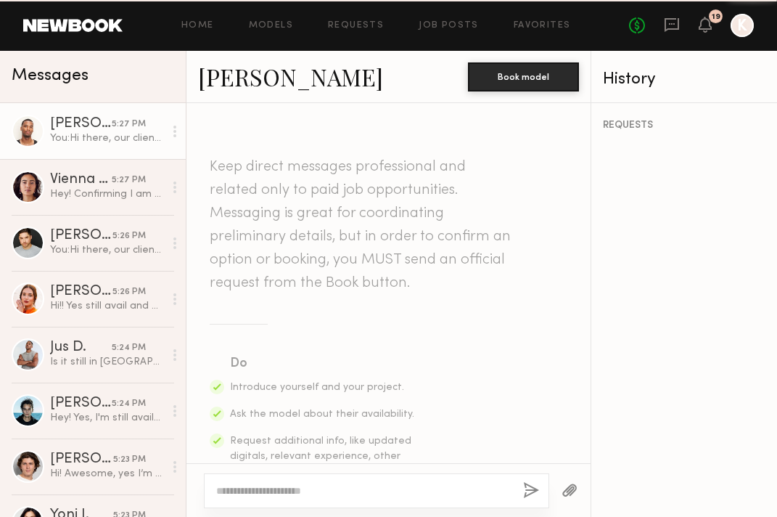
scroll to position [451, 0]
